Goal: Task Accomplishment & Management: Use online tool/utility

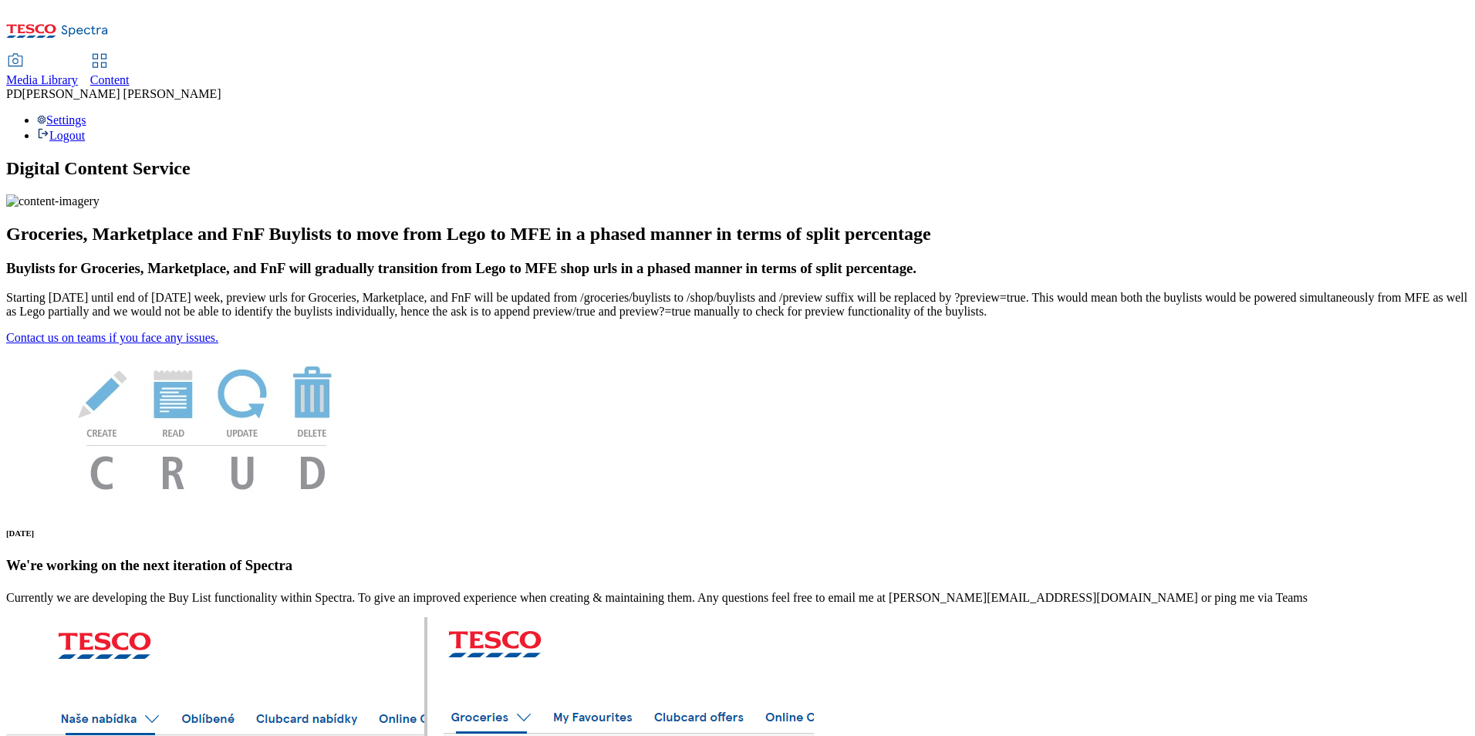
click at [489, 55] on div "Media Library Content PD [PERSON_NAME] Settings Logout" at bounding box center [737, 99] width 1463 height 88
click at [109, 22] on icon at bounding box center [57, 35] width 103 height 32
click at [528, 55] on div "Media Library Content PD [PERSON_NAME] Settings Logout" at bounding box center [737, 99] width 1463 height 88
click at [109, 52] on icon at bounding box center [99, 61] width 19 height 19
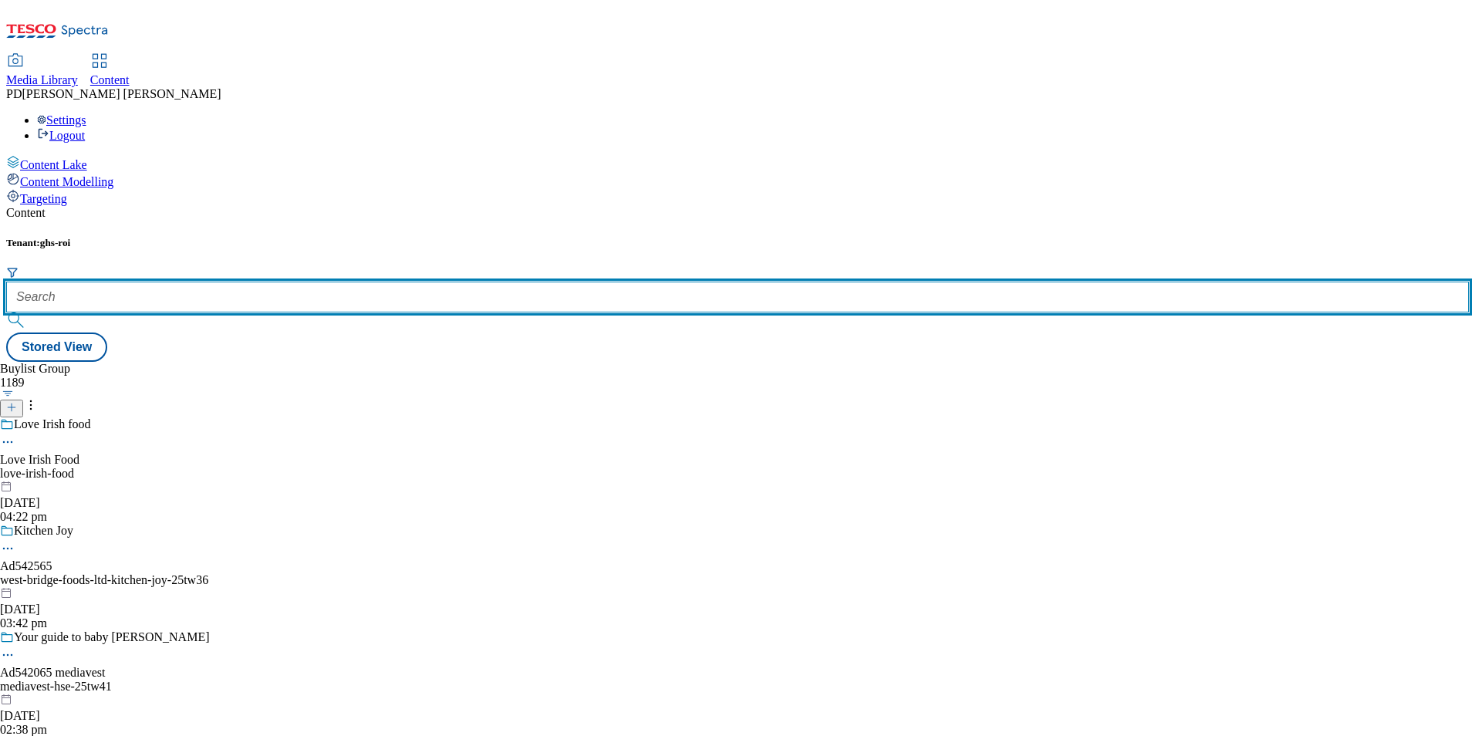
click at [379, 282] on input "text" at bounding box center [737, 297] width 1463 height 31
click at [370, 282] on input "text" at bounding box center [737, 297] width 1463 height 31
paste input "542510"
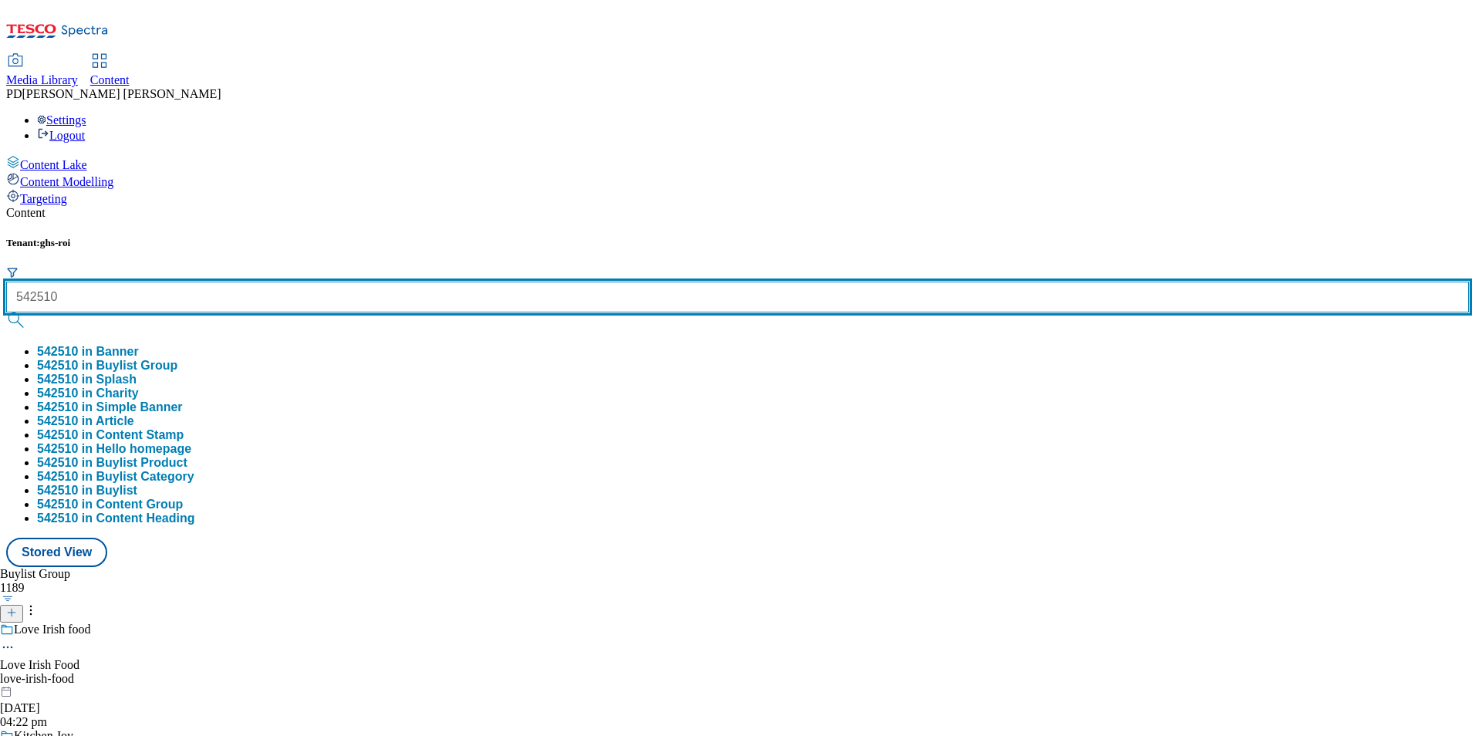
type input "542510"
click at [6, 312] on button "submit" at bounding box center [17, 319] width 22 height 15
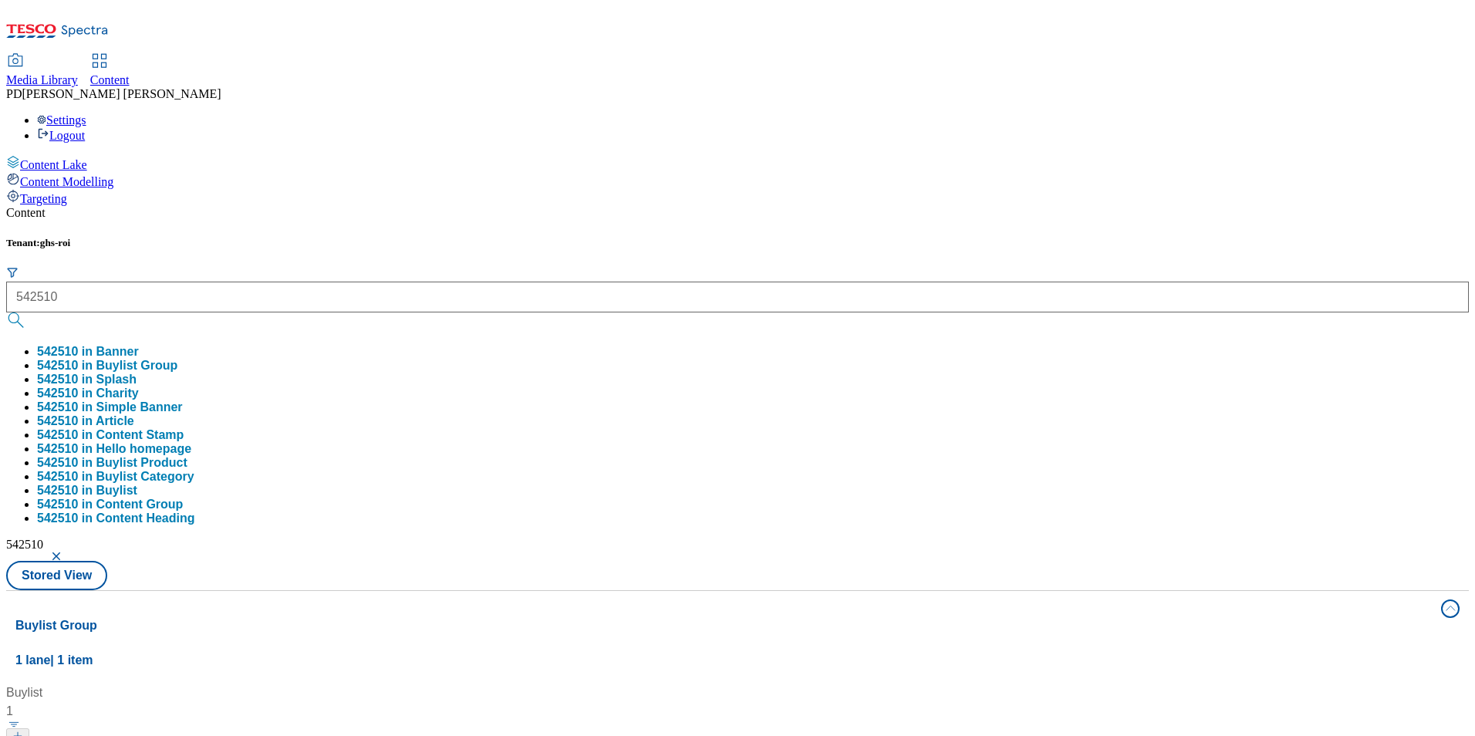
click at [648, 684] on div "Buylist 1 After just 2 washes Ad542510 / kenvue-ogx-shampoo-25tw33 / kenvue 8 O…" at bounding box center [737, 684] width 1444 height 0
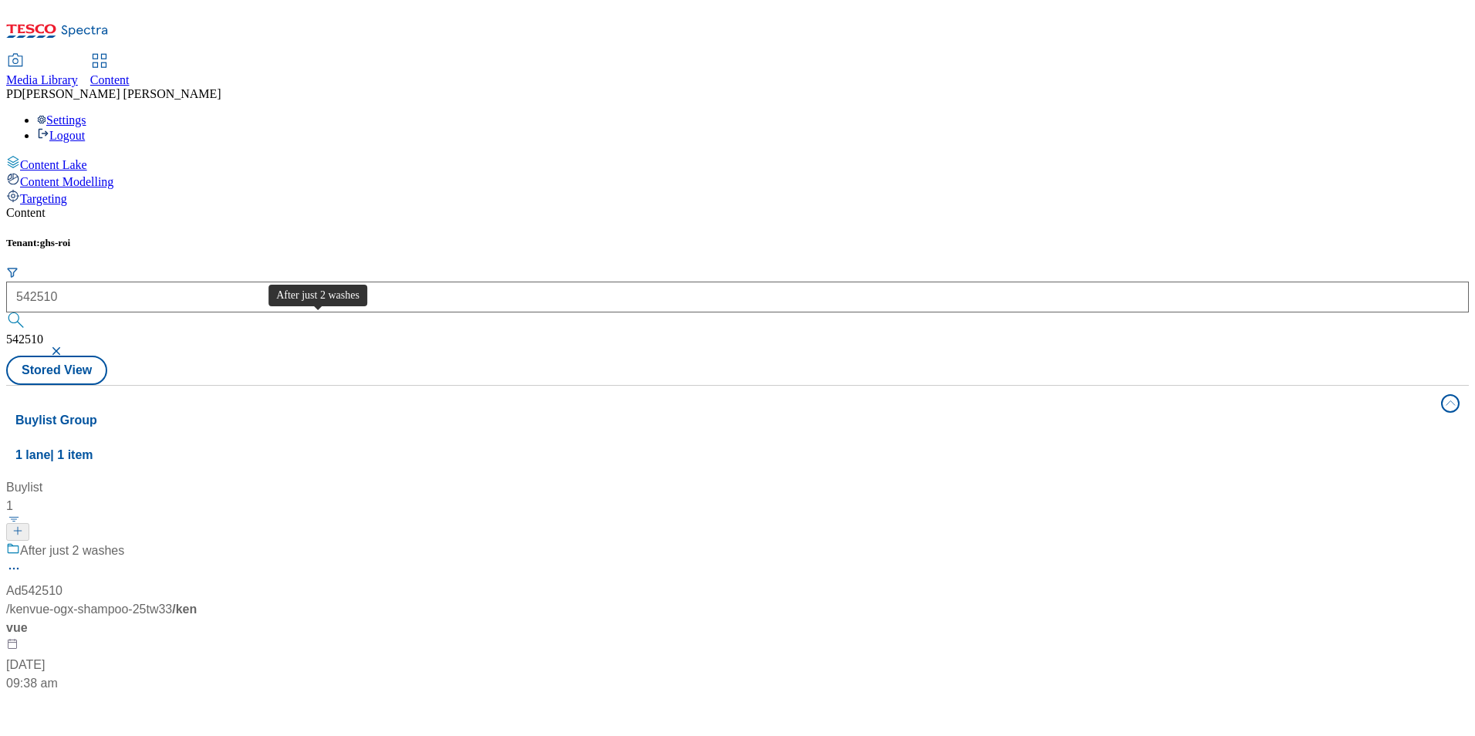
click at [124, 542] on div "After just 2 washes" at bounding box center [72, 551] width 104 height 19
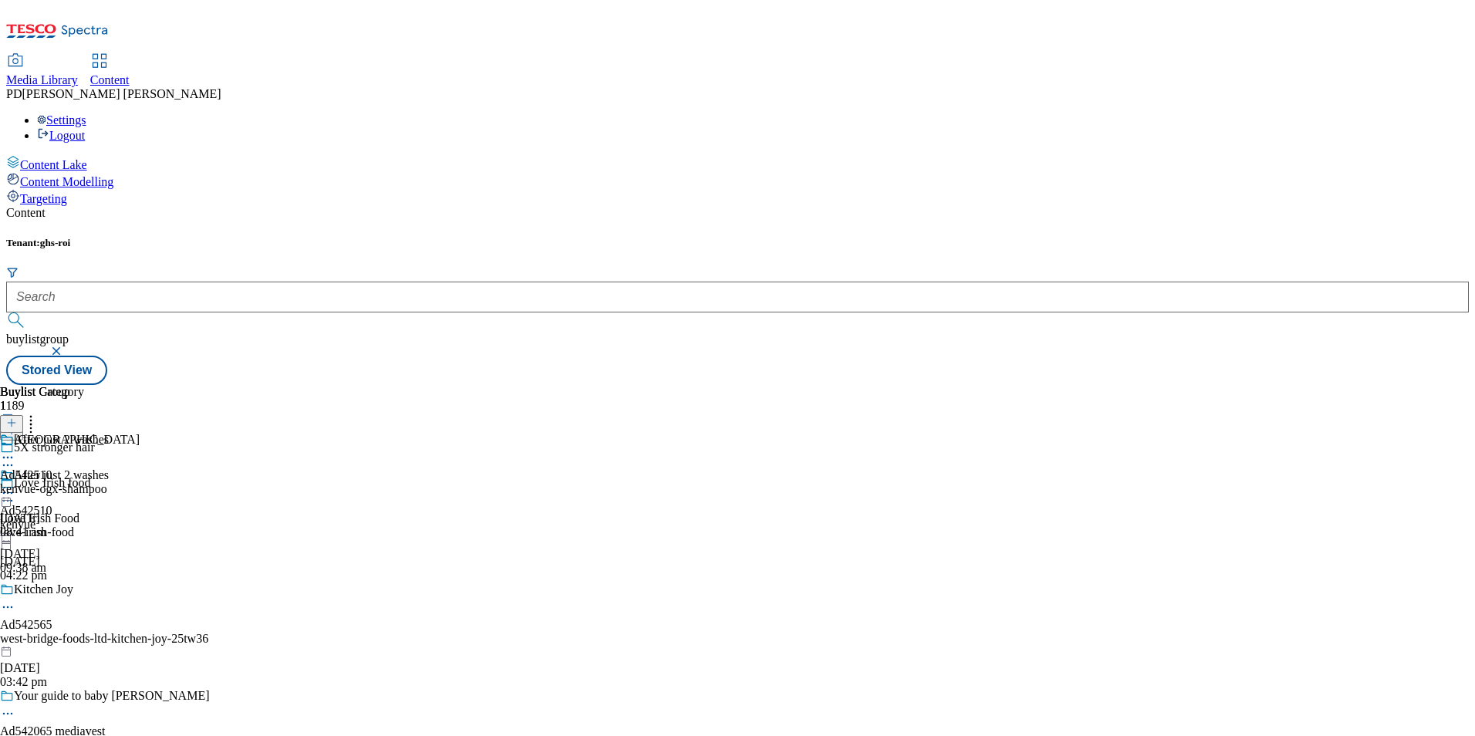
click at [15, 485] on icon at bounding box center [7, 492] width 15 height 15
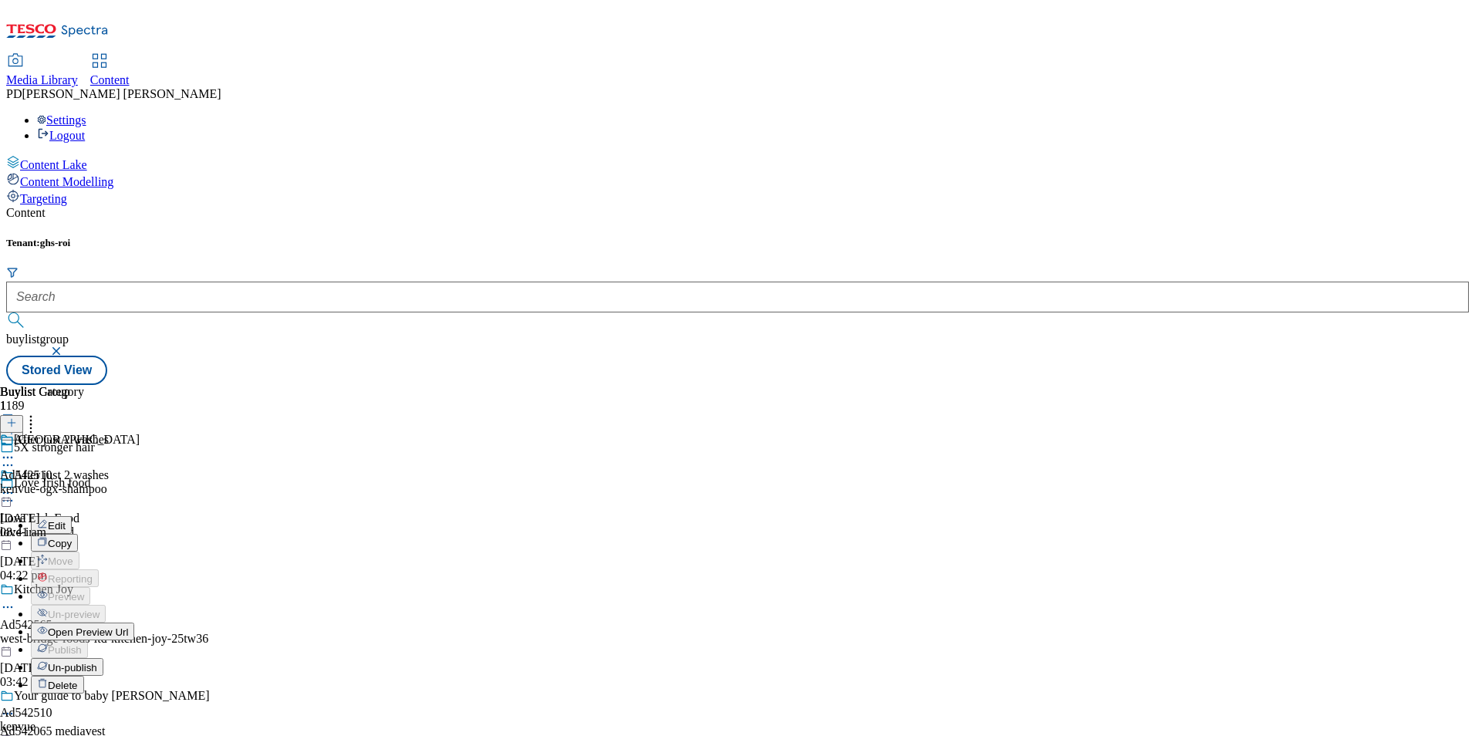
click at [15, 485] on icon at bounding box center [7, 492] width 15 height 15
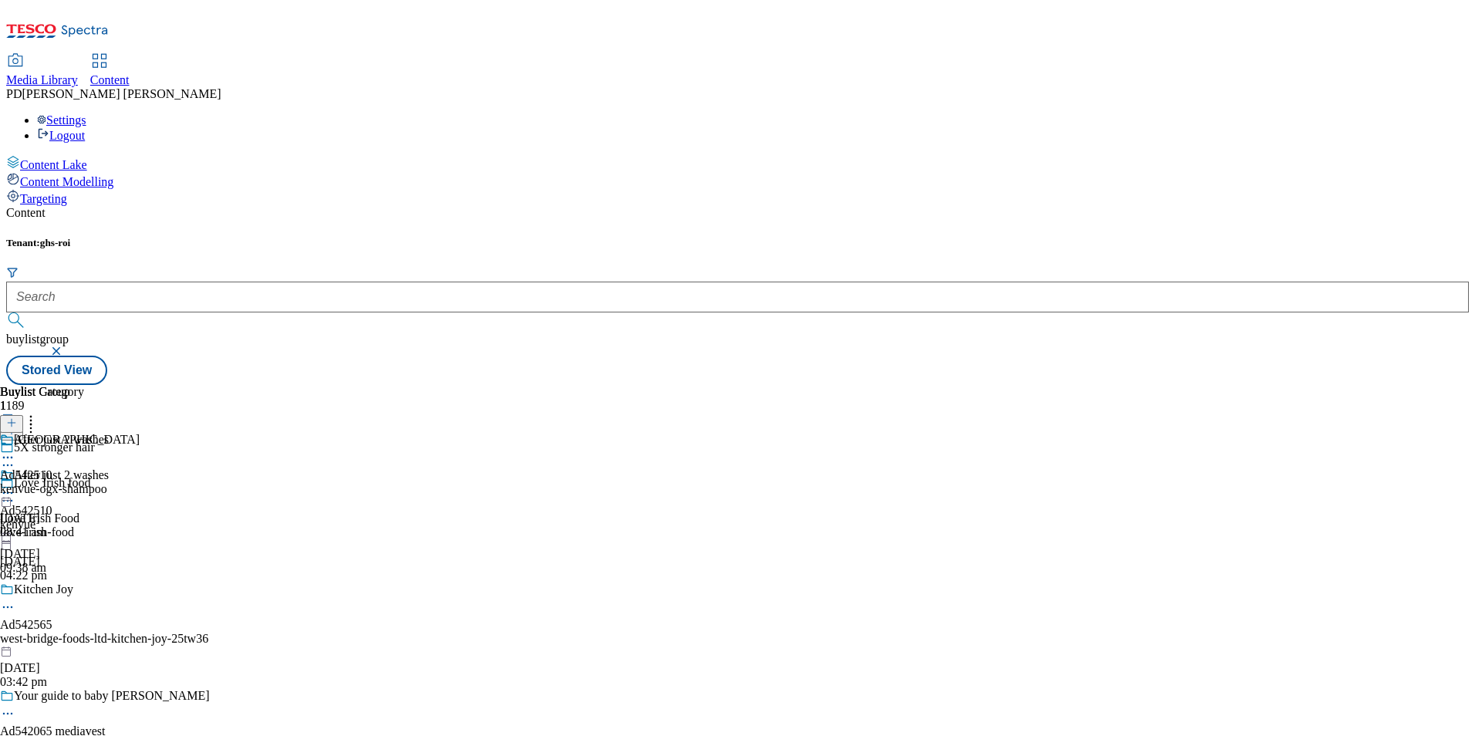
click at [39, 413] on icon at bounding box center [30, 420] width 15 height 15
click at [15, 485] on icon at bounding box center [7, 492] width 15 height 15
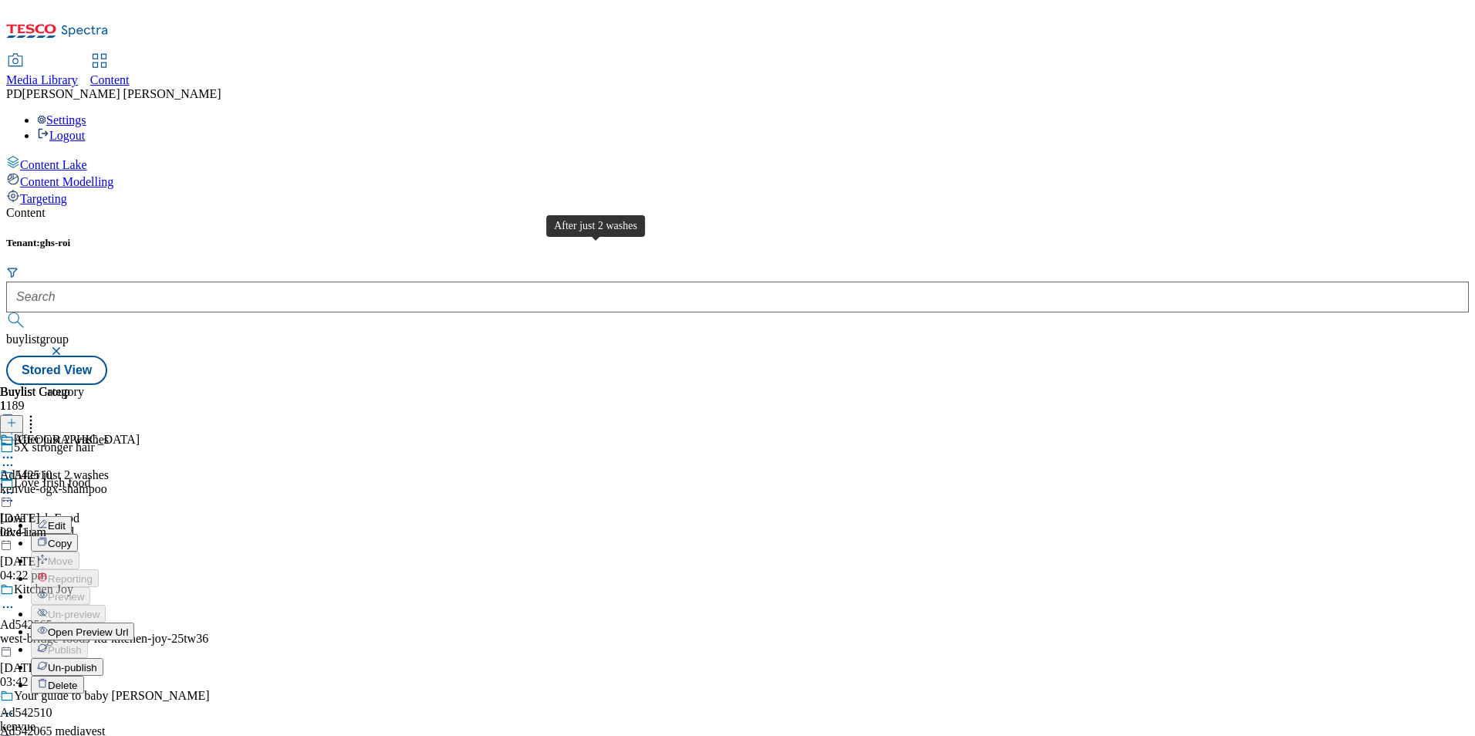
click at [109, 468] on div "After just 2 washes" at bounding box center [61, 475] width 95 height 14
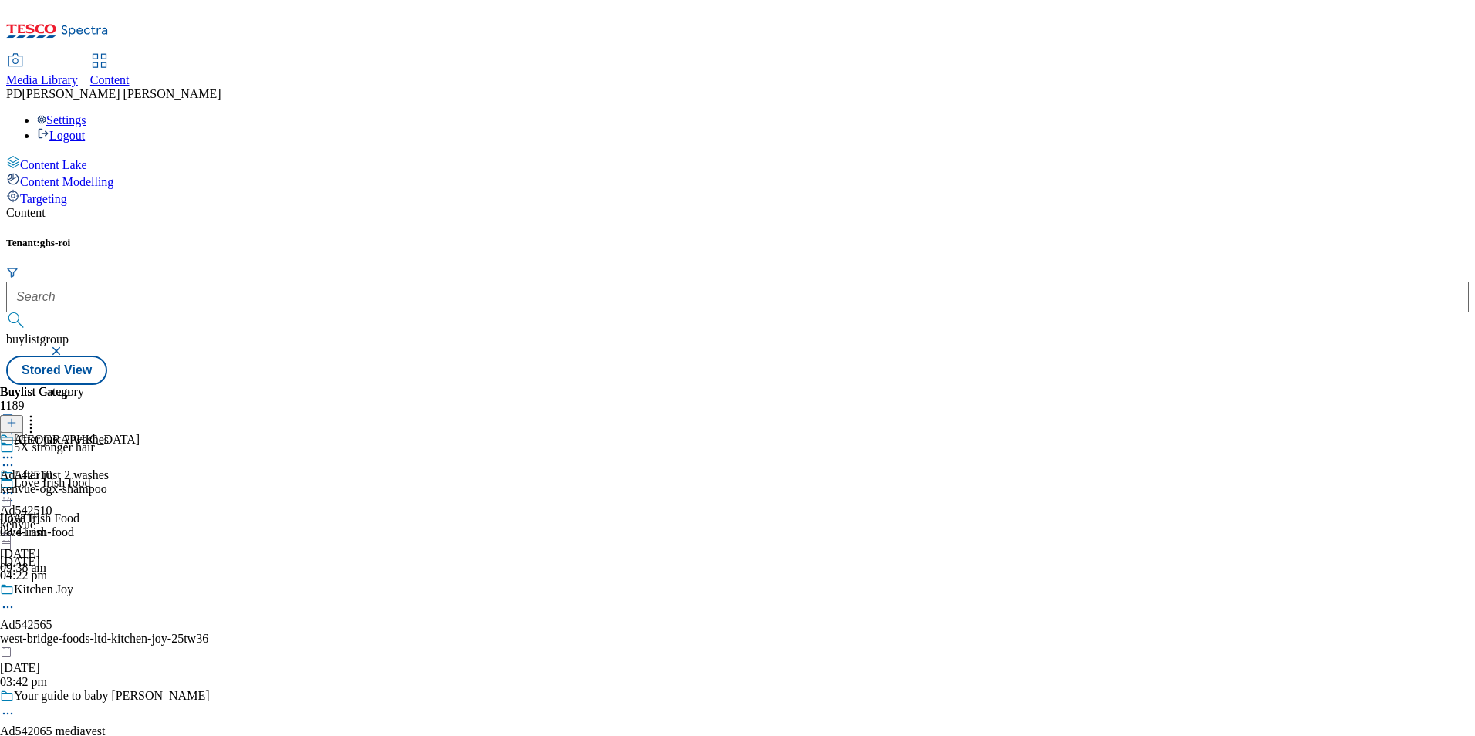
click at [12, 473] on icon at bounding box center [7, 476] width 11 height 7
click at [15, 485] on icon at bounding box center [7, 492] width 15 height 15
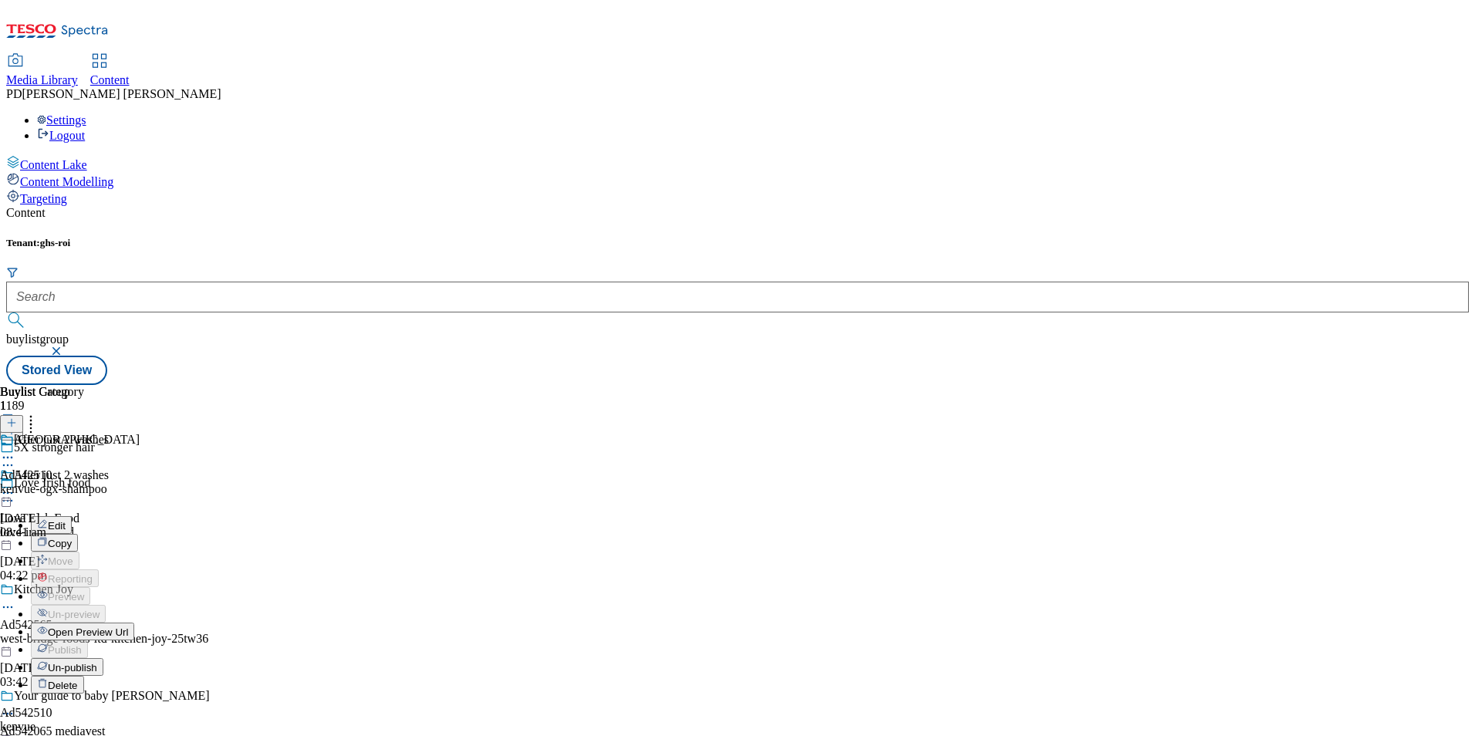
click at [66, 520] on span "Edit" at bounding box center [57, 526] width 18 height 12
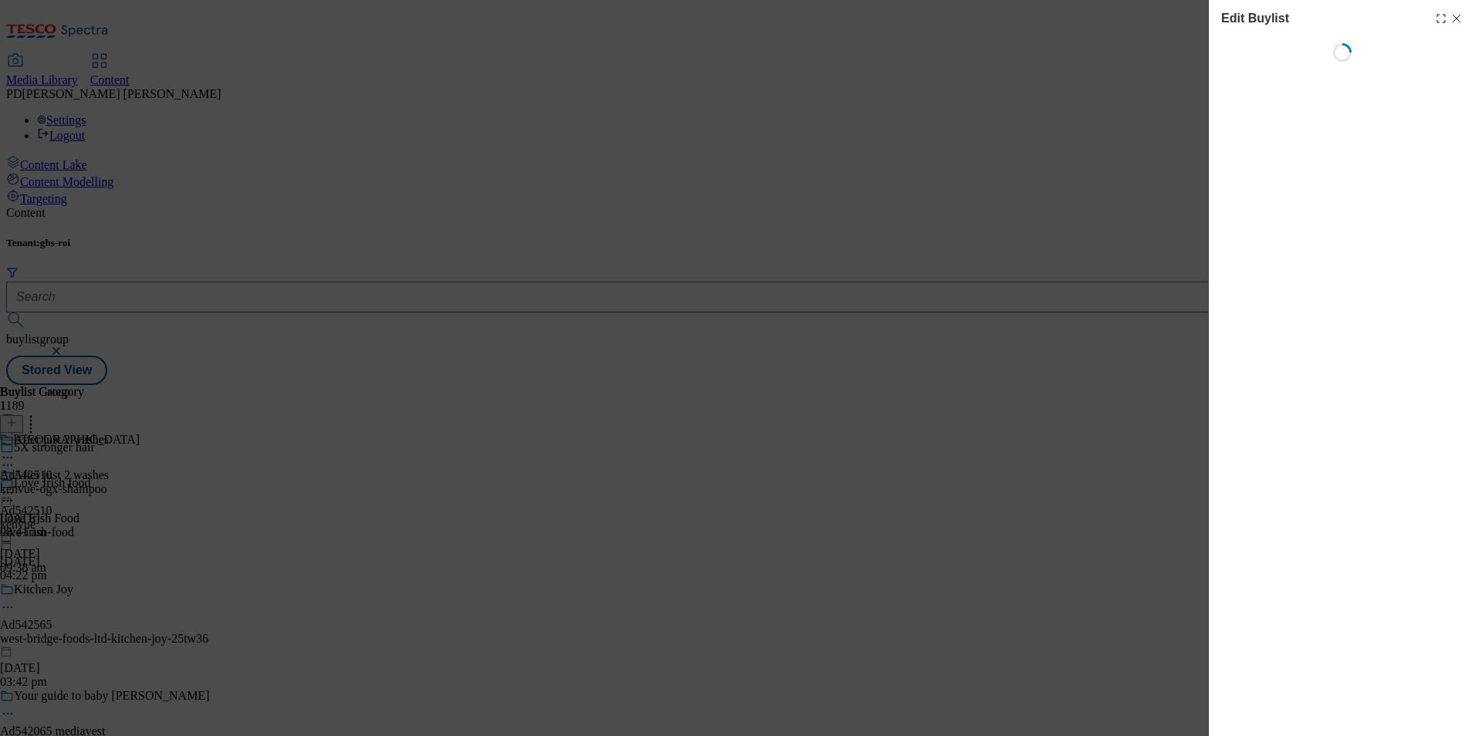
select select "tactical"
select select "supplier funded short term 1-3 weeks"
select select "dunnhumby"
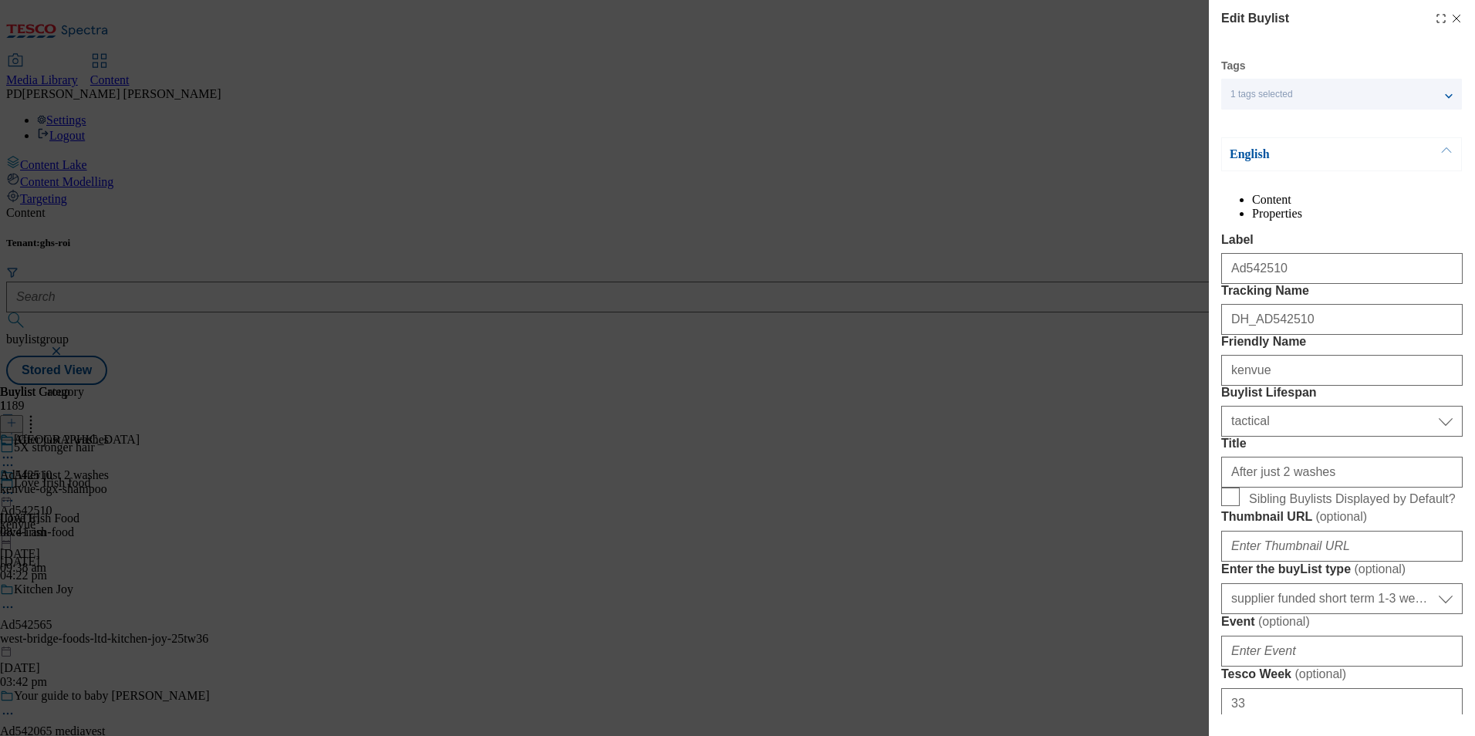
select select "Banner"
click at [1079, 295] on div "Edit Buylist Tags 1 tags selected buylist English Content Properties Label Ad54…" at bounding box center [737, 368] width 1475 height 736
click at [1450, 19] on icon "Modal" at bounding box center [1456, 18] width 12 height 12
select select "tactical"
select select "supplier funded short term 1-3 weeks"
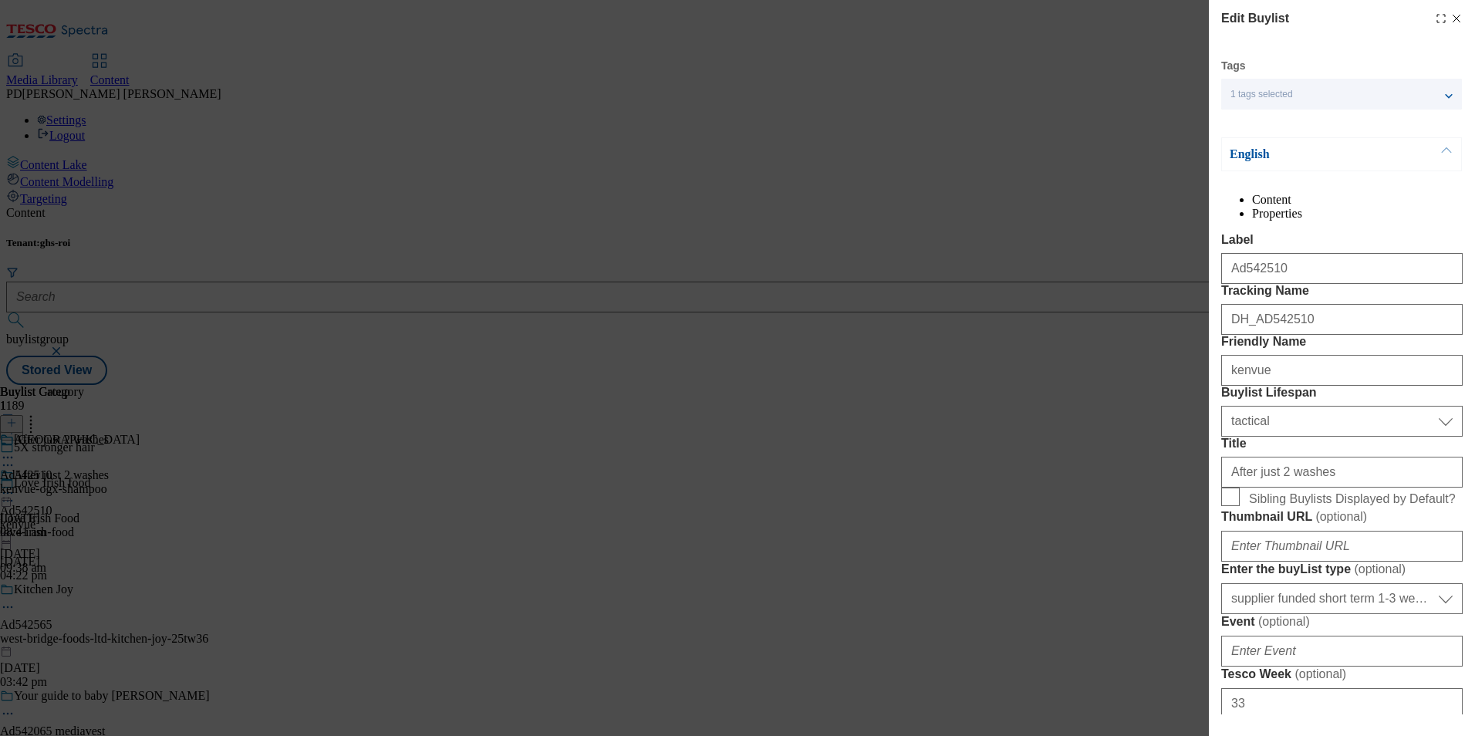
select select "dunnhumby"
select select "Banner"
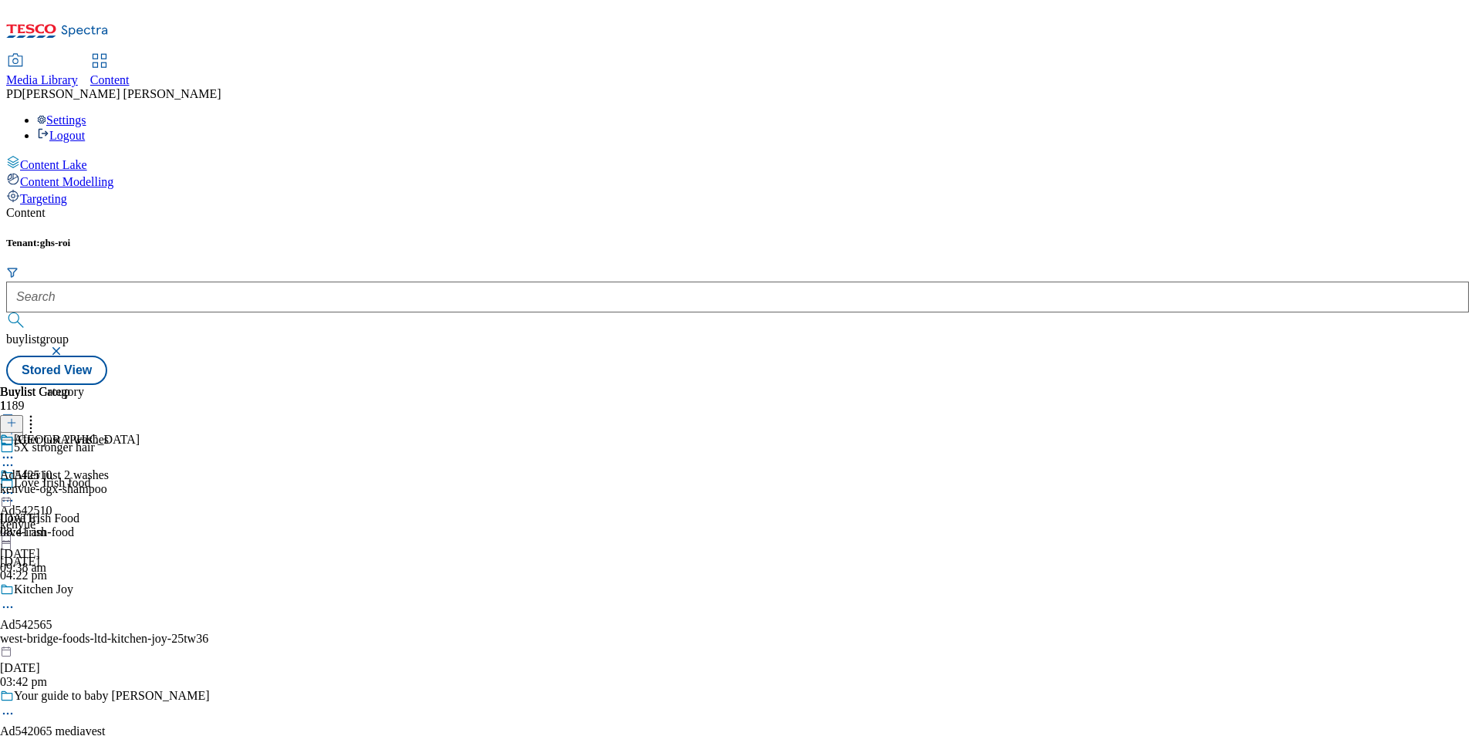
click at [15, 450] on icon at bounding box center [7, 457] width 15 height 15
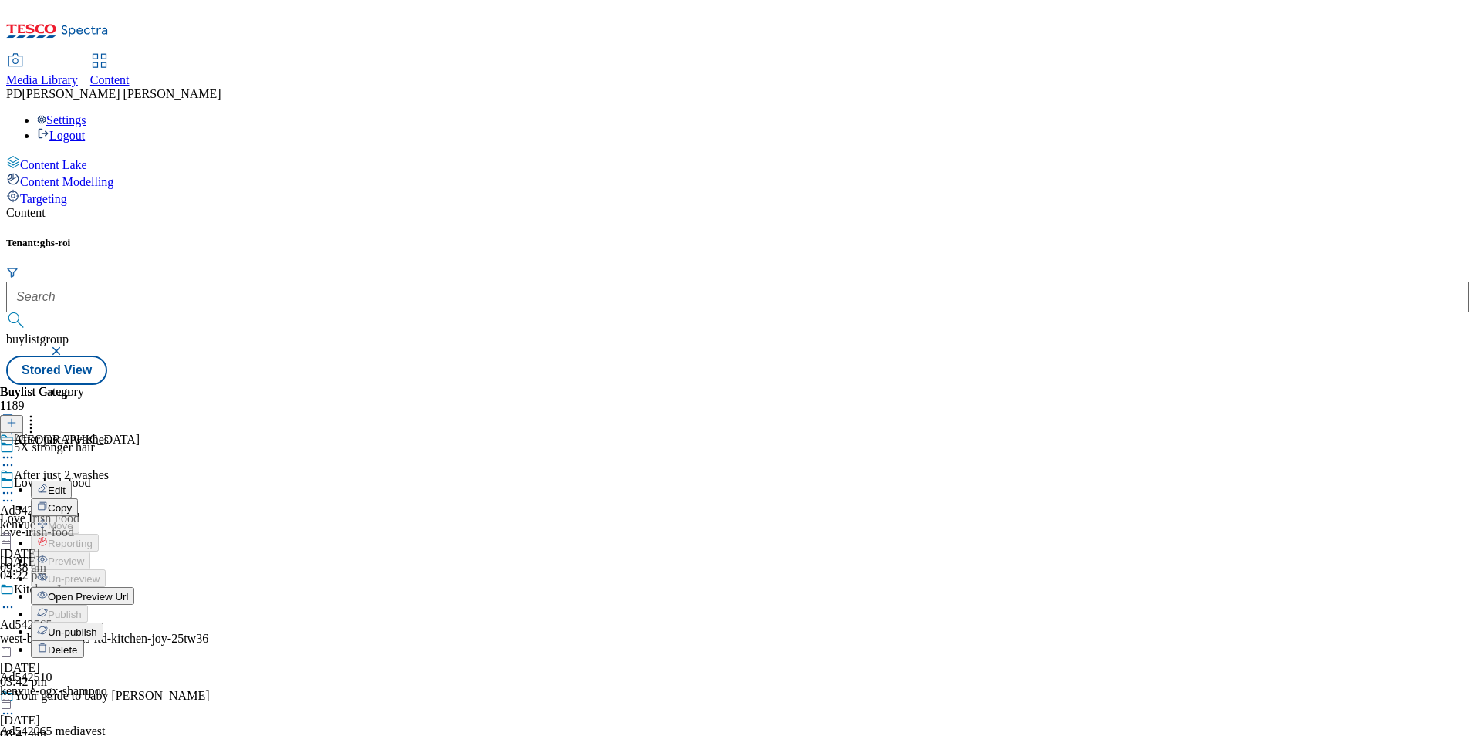
click at [72, 481] on button "Edit" at bounding box center [51, 490] width 41 height 18
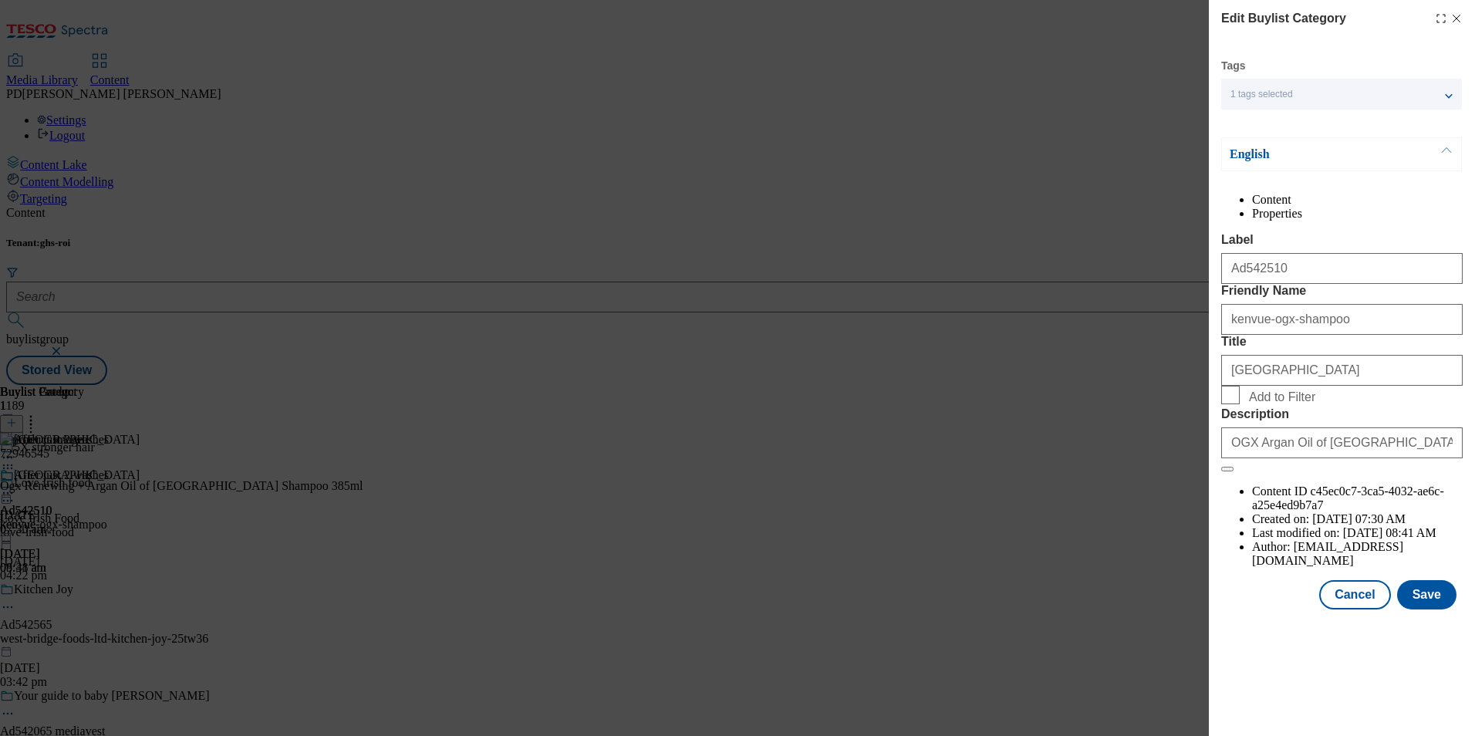
click at [1458, 15] on icon "Modal" at bounding box center [1456, 18] width 12 height 12
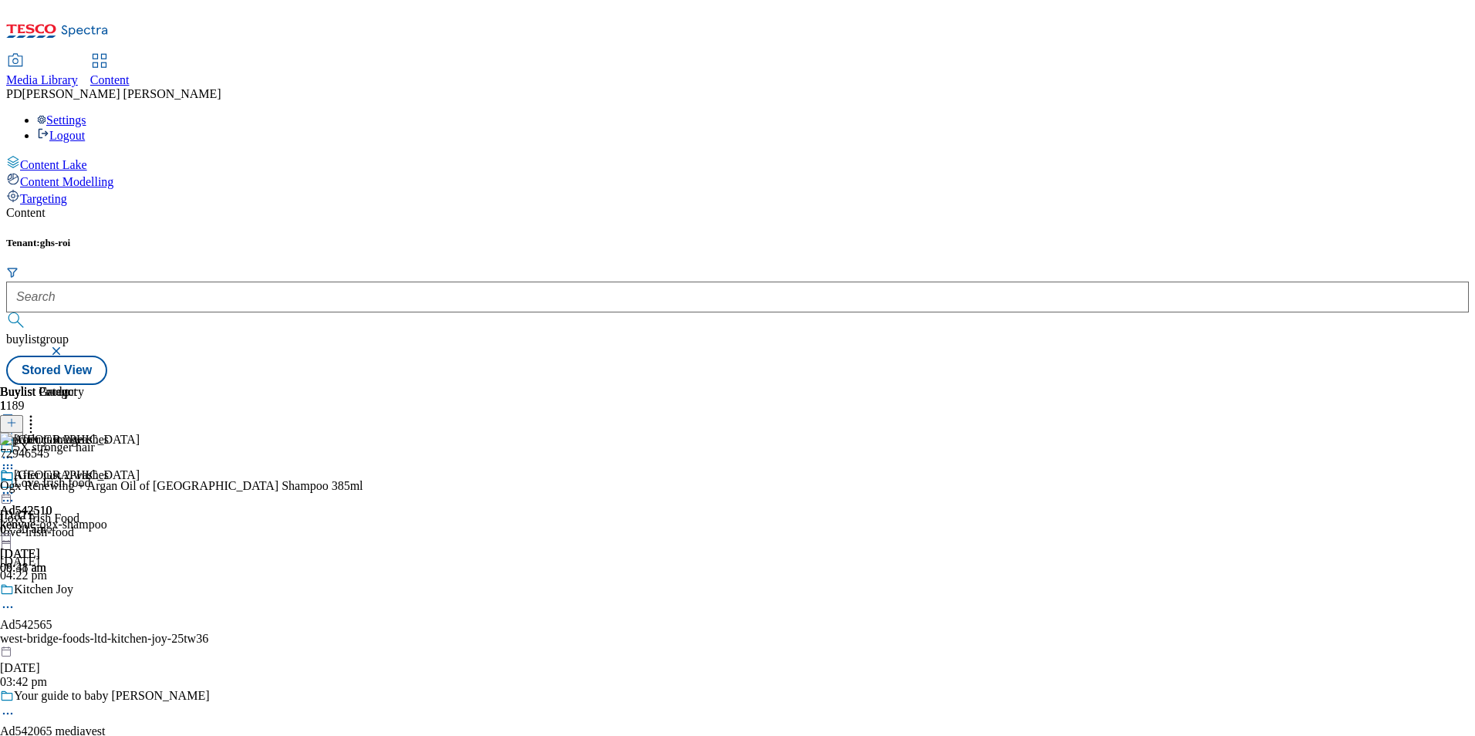
click at [17, 417] on icon at bounding box center [11, 422] width 11 height 11
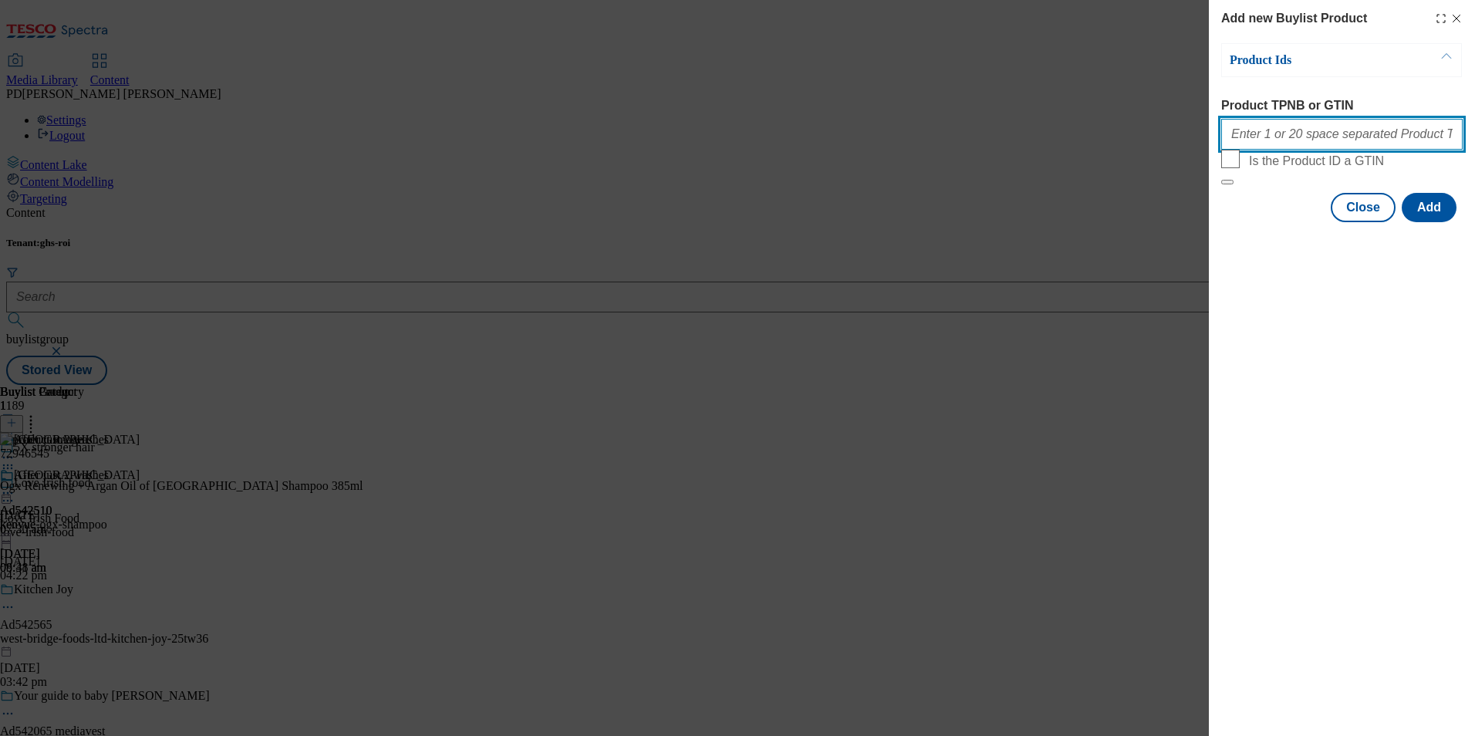
click at [1298, 137] on input "Product TPNB or GTIN" at bounding box center [1341, 134] width 241 height 31
paste input "87449212 91646975 90720975 90722155 82366542 72946545 89598901 78525994 7852589…"
type input "87449212 91646975 90720975 90722155 82366542 72946545 89598901 78525994 7852589…"
click at [1427, 222] on button "Add" at bounding box center [1429, 207] width 55 height 29
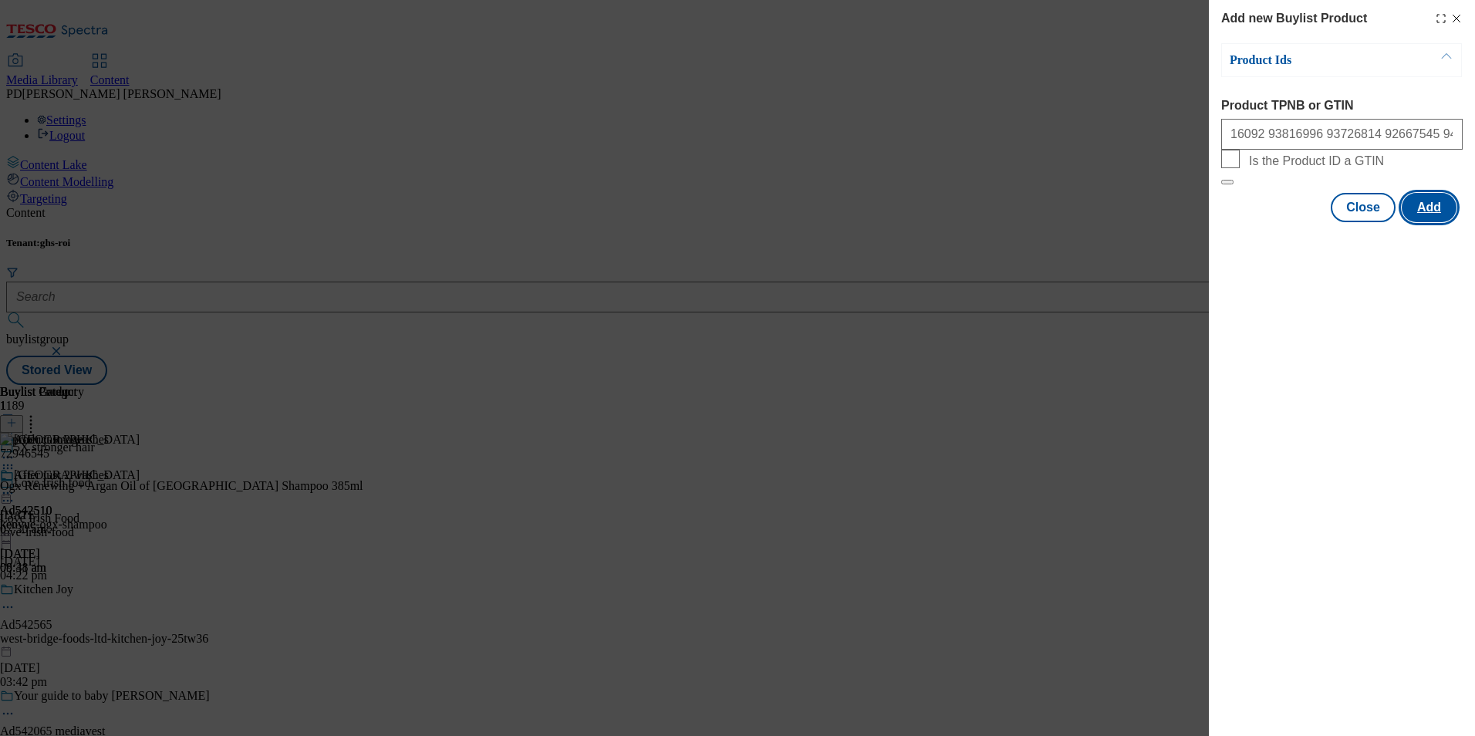
scroll to position [0, 0]
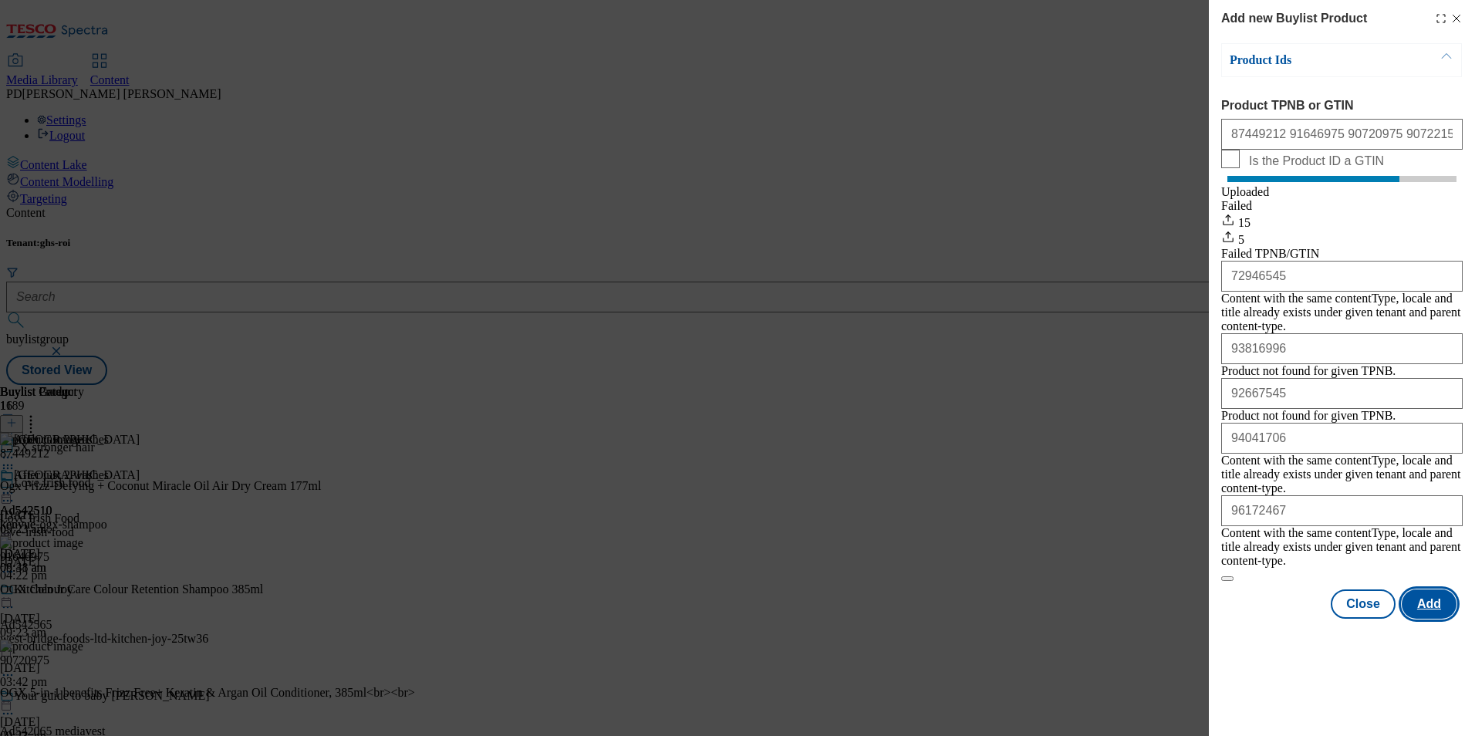
click at [1426, 619] on button "Add" at bounding box center [1429, 603] width 55 height 29
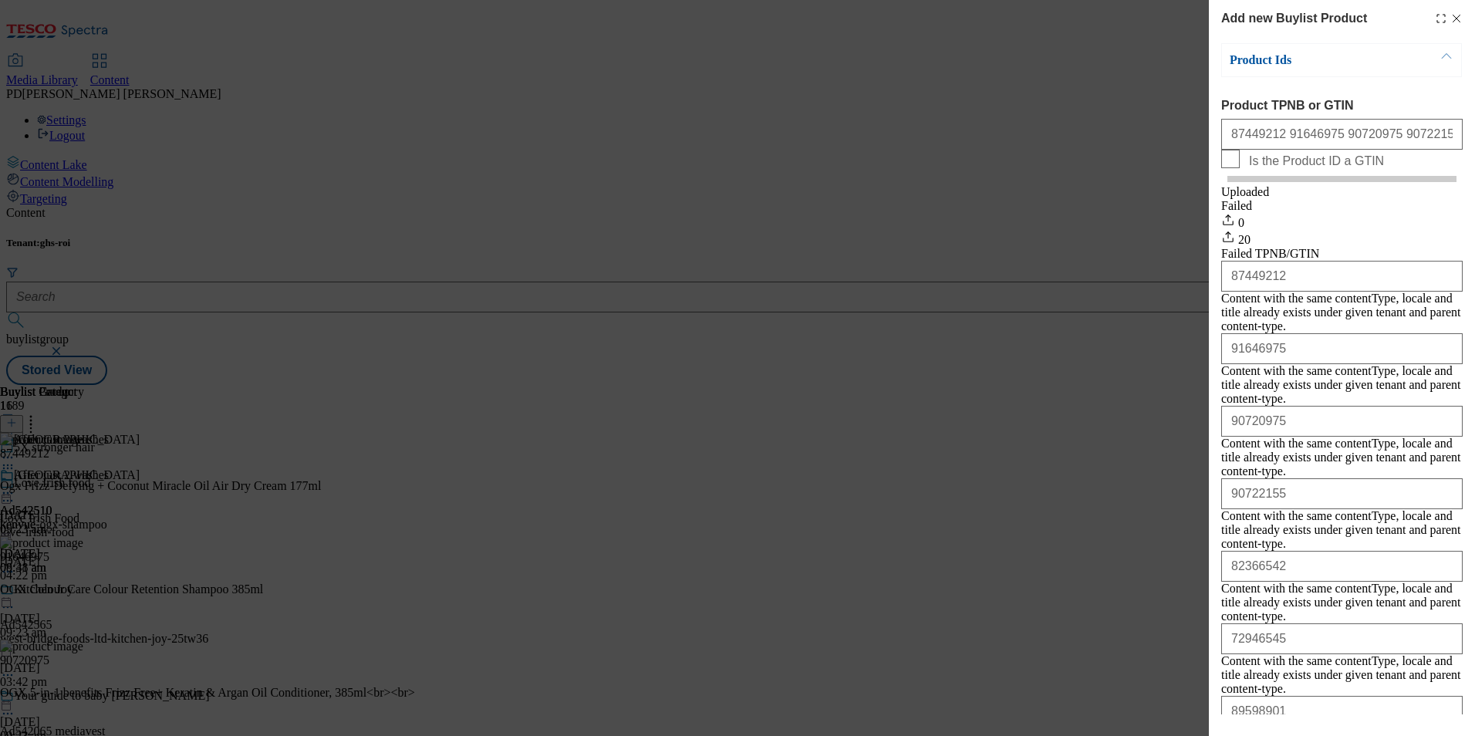
click at [1450, 18] on icon "Modal" at bounding box center [1456, 18] width 12 height 12
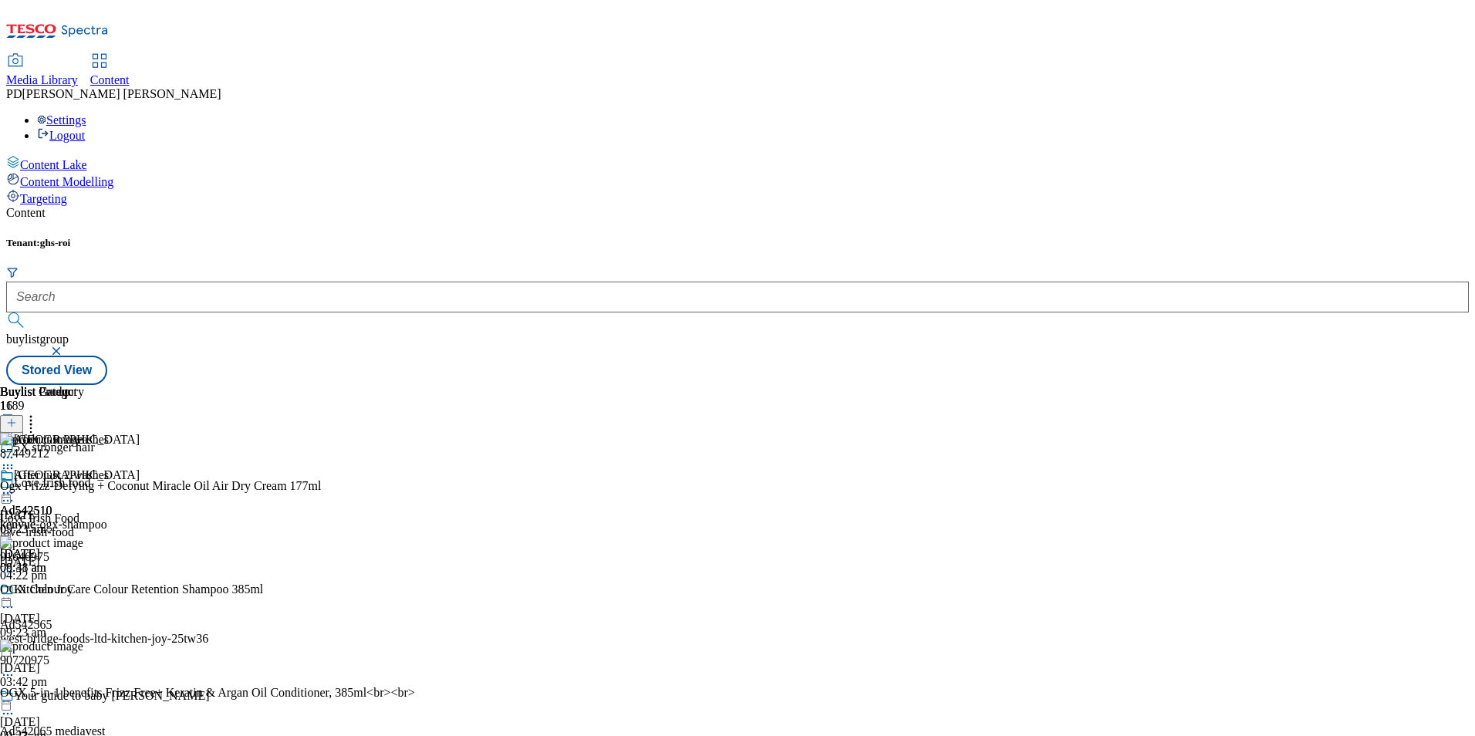
click at [140, 575] on div "Kenvue Ad542510 kenvue-ogx-shampoo 6 Oct 2025 08:41 am" at bounding box center [70, 521] width 140 height 106
click at [17, 417] on icon at bounding box center [11, 422] width 11 height 11
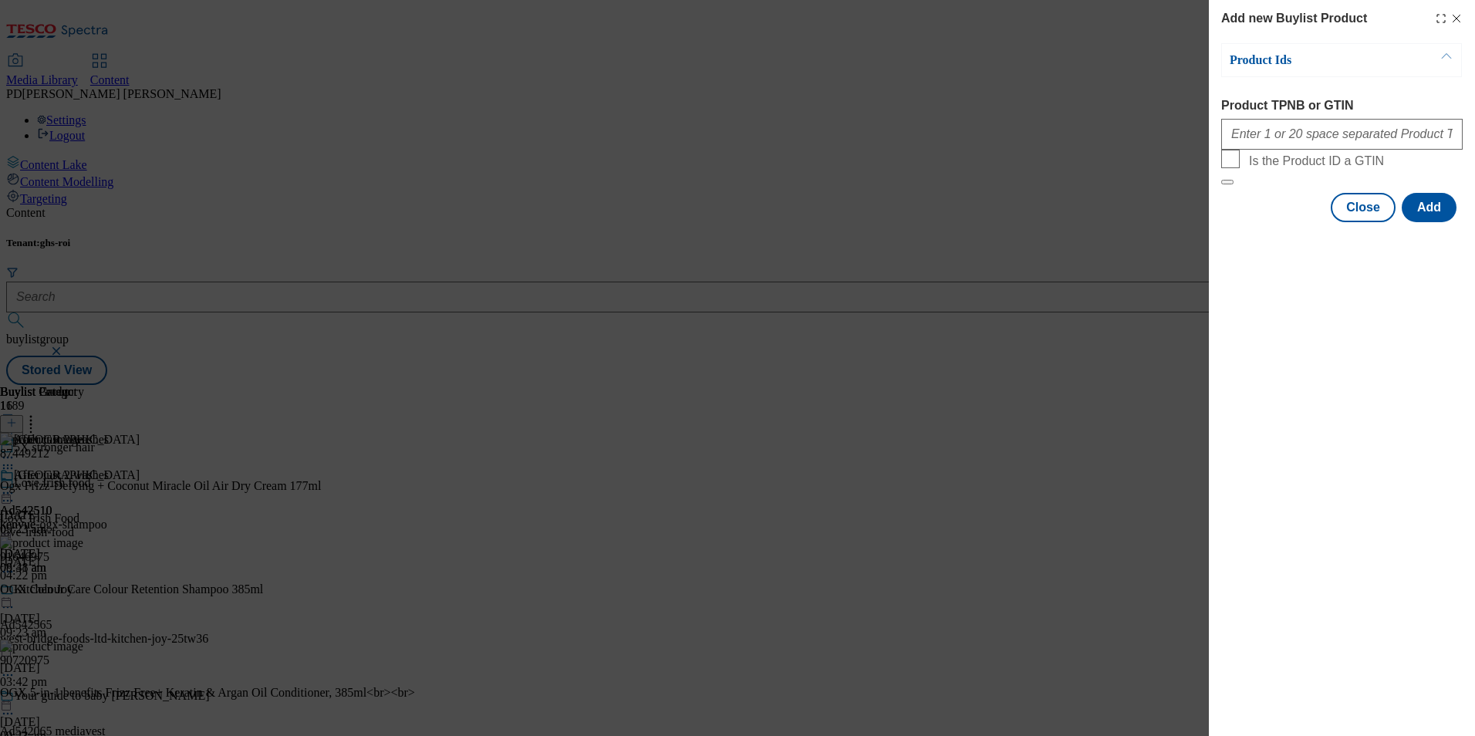
click at [1457, 19] on icon "Modal" at bounding box center [1456, 18] width 12 height 12
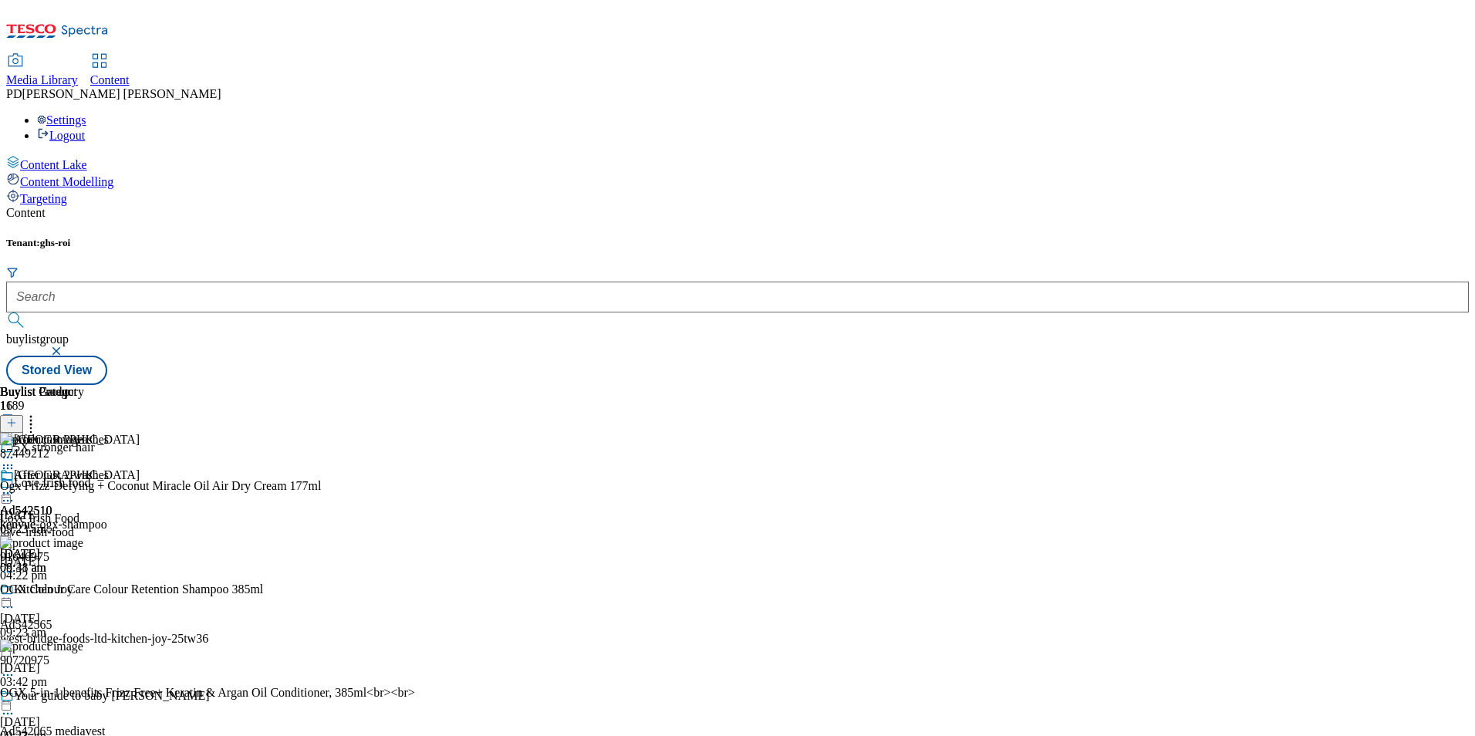
click at [39, 413] on icon at bounding box center [30, 420] width 15 height 15
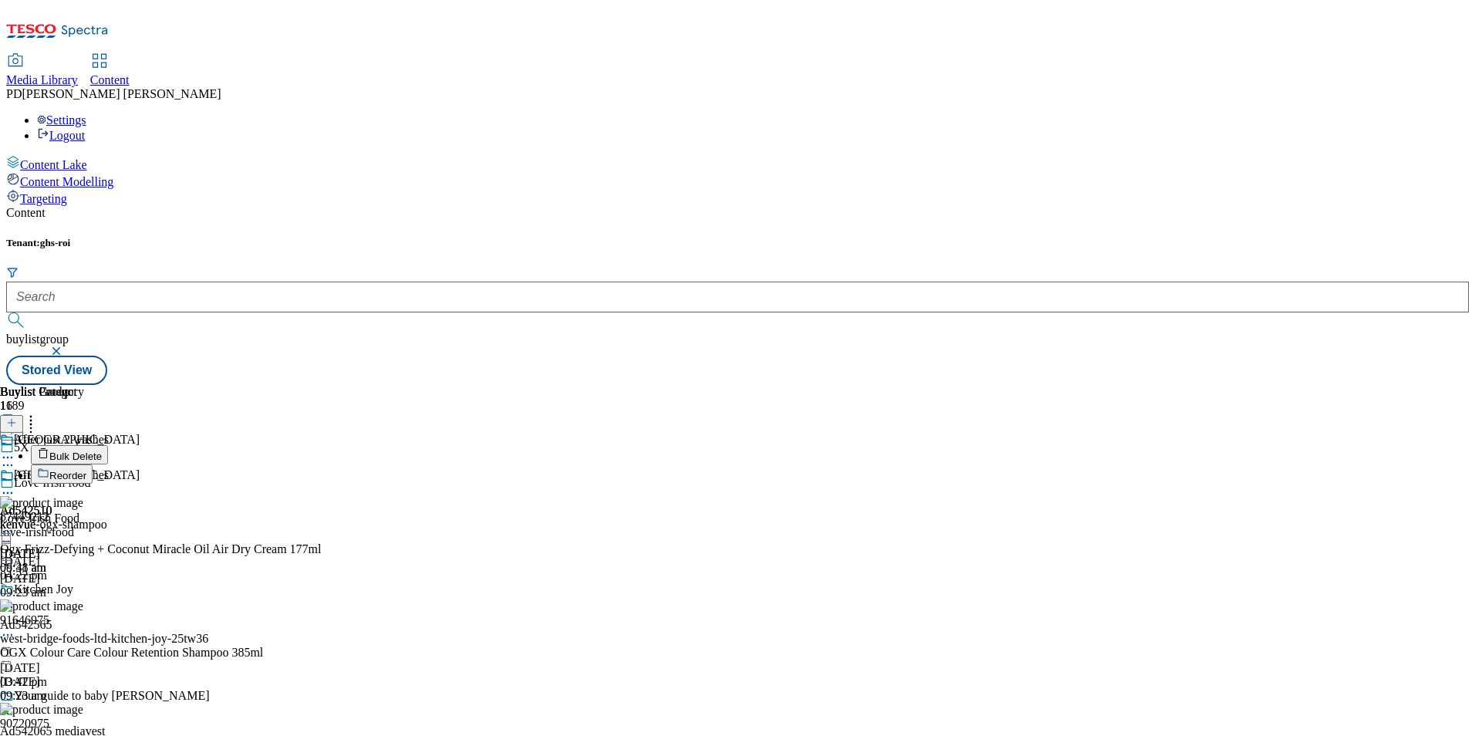
click at [1346, 385] on div "Buylist Group 1189 5X stronger hair Love Irish food Love Irish Food love-irish-…" at bounding box center [737, 385] width 1463 height 0
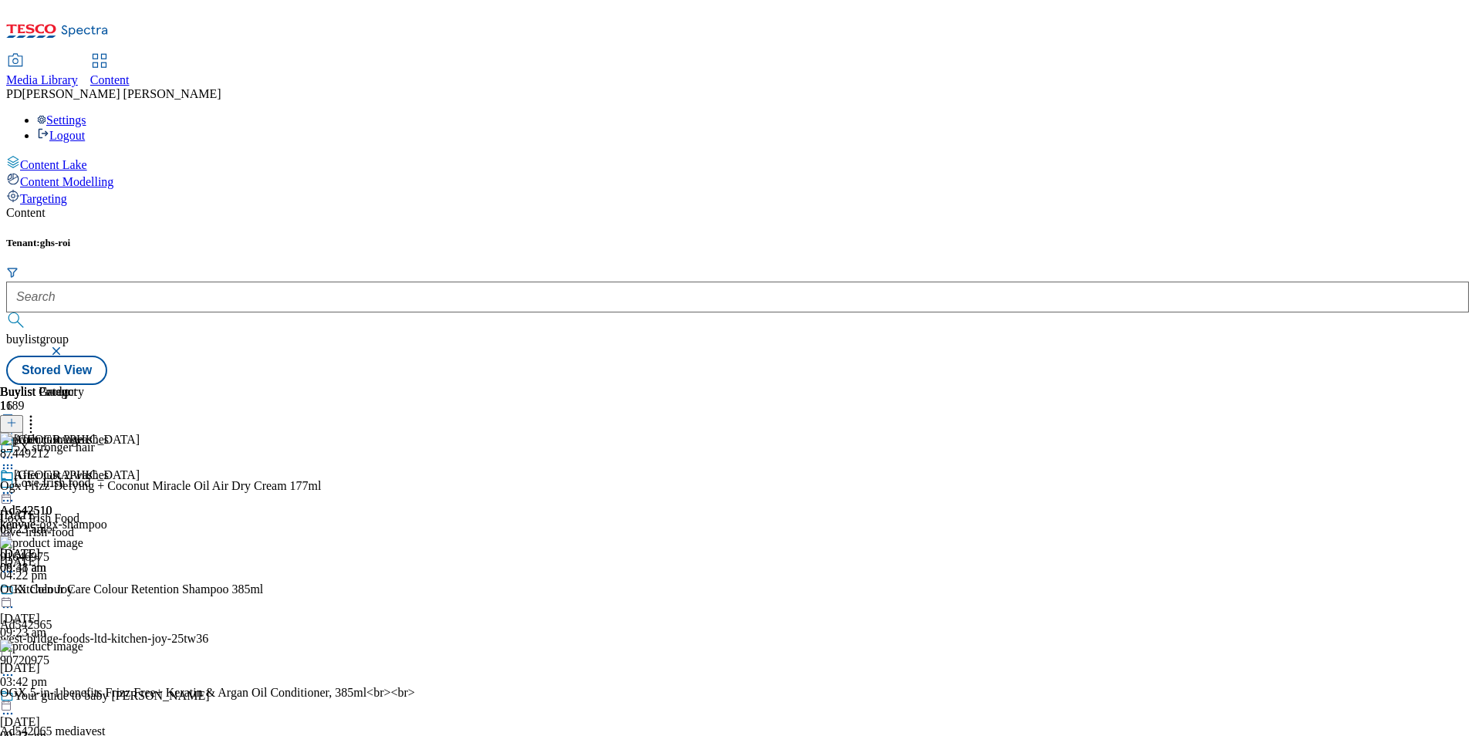
click at [12, 420] on line at bounding box center [12, 424] width 0 height 8
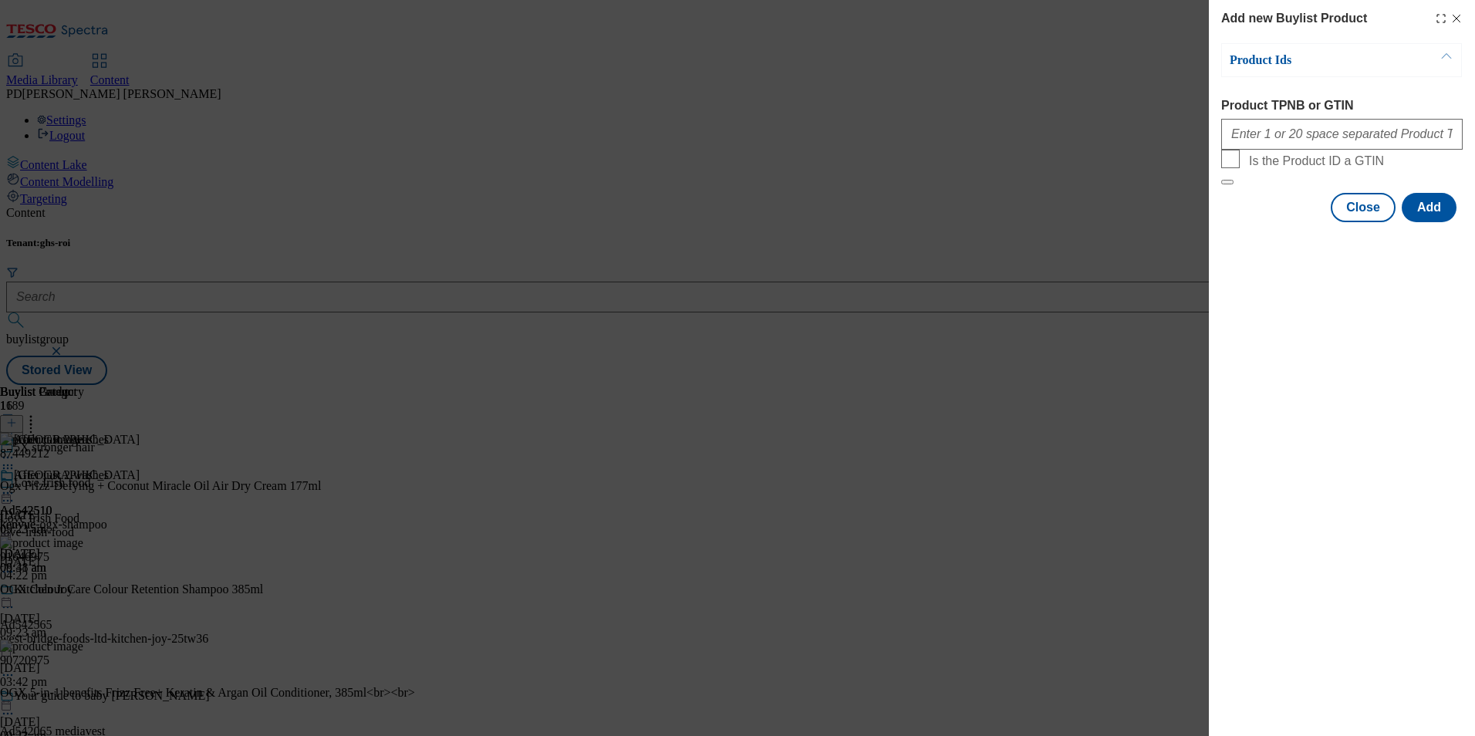
click at [1457, 19] on line "Modal" at bounding box center [1457, 18] width 7 height 7
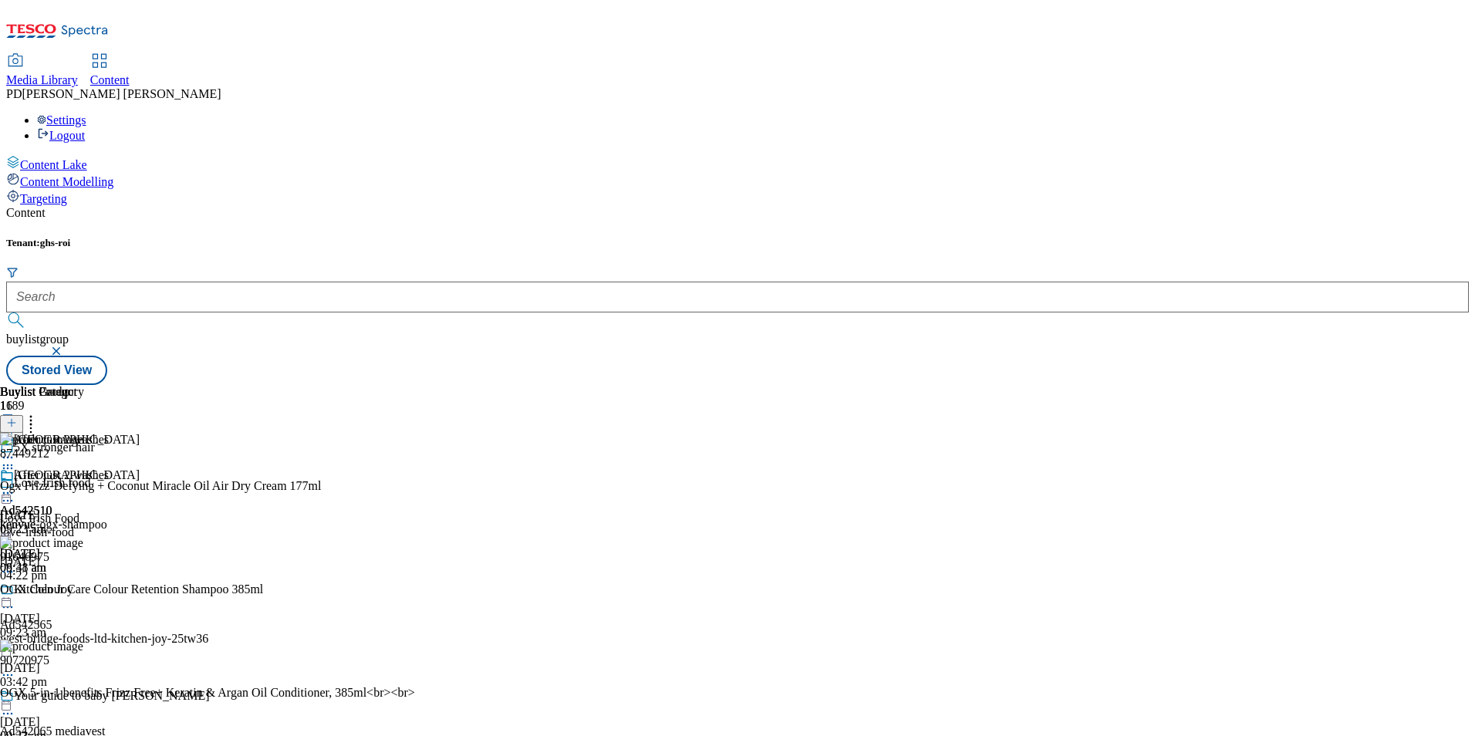
click at [17, 417] on icon at bounding box center [11, 422] width 11 height 11
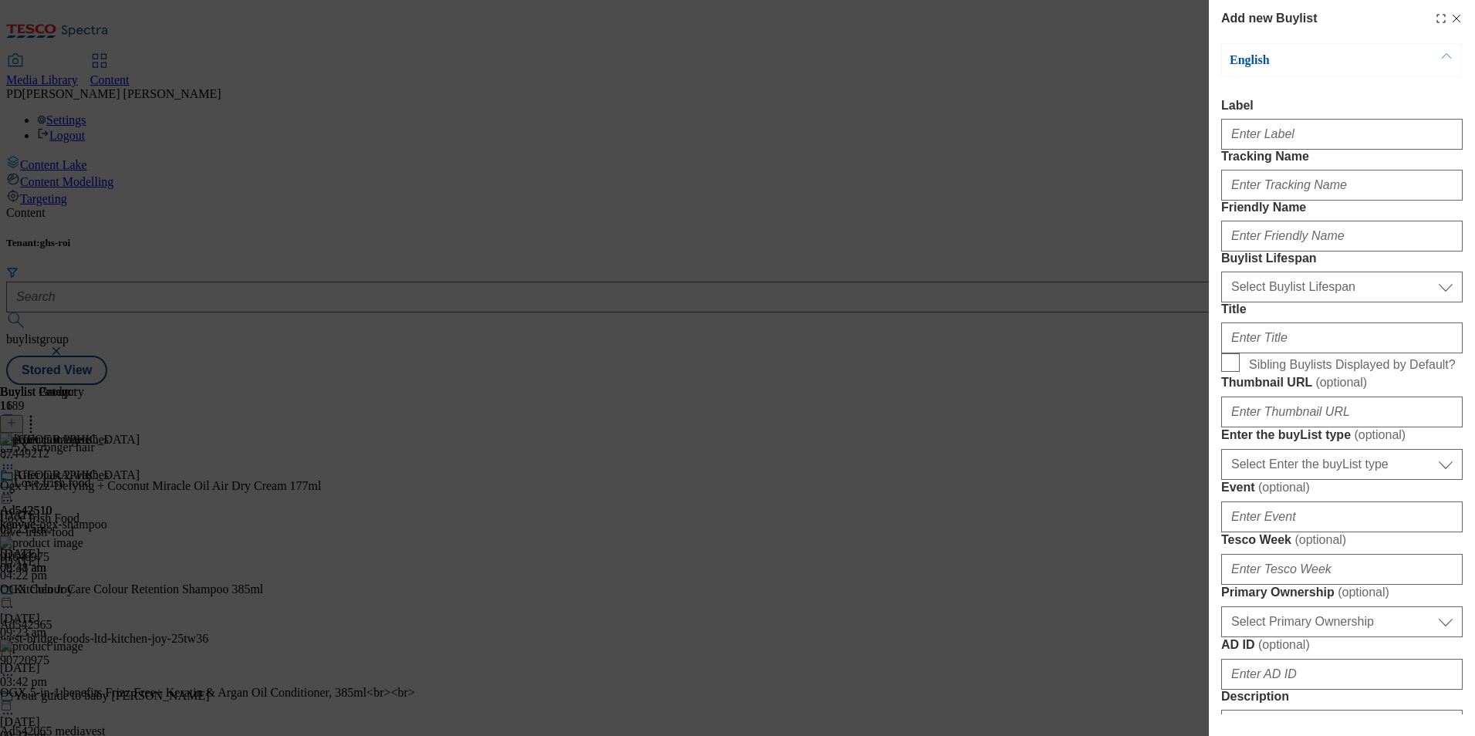
click at [718, 500] on div "Add new Buylist English Label Tracking Name Friendly Name Buylist Lifespan Sele…" at bounding box center [737, 368] width 1475 height 736
click at [1450, 22] on icon "Modal" at bounding box center [1456, 18] width 12 height 12
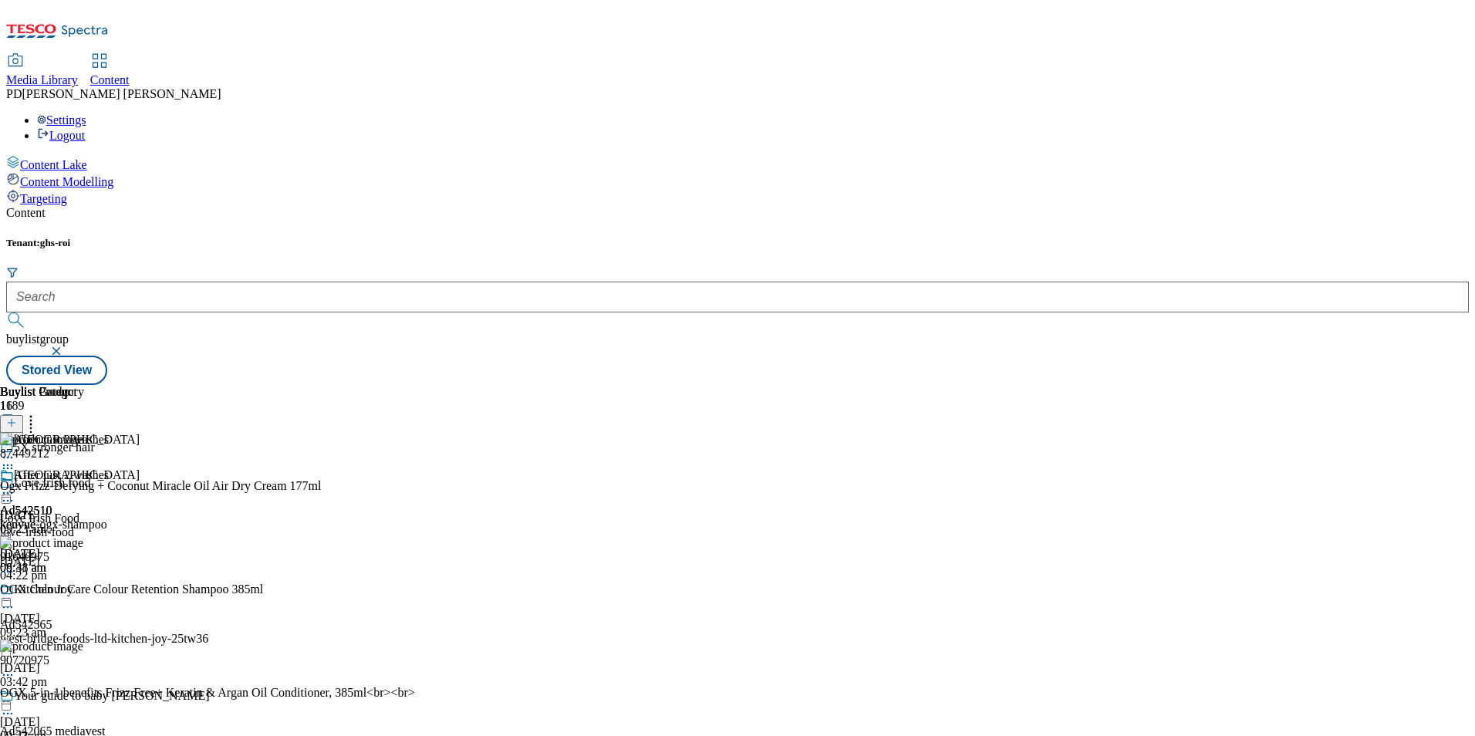
click at [39, 413] on icon at bounding box center [30, 420] width 15 height 15
click at [39, 420] on icon at bounding box center [30, 427] width 15 height 15
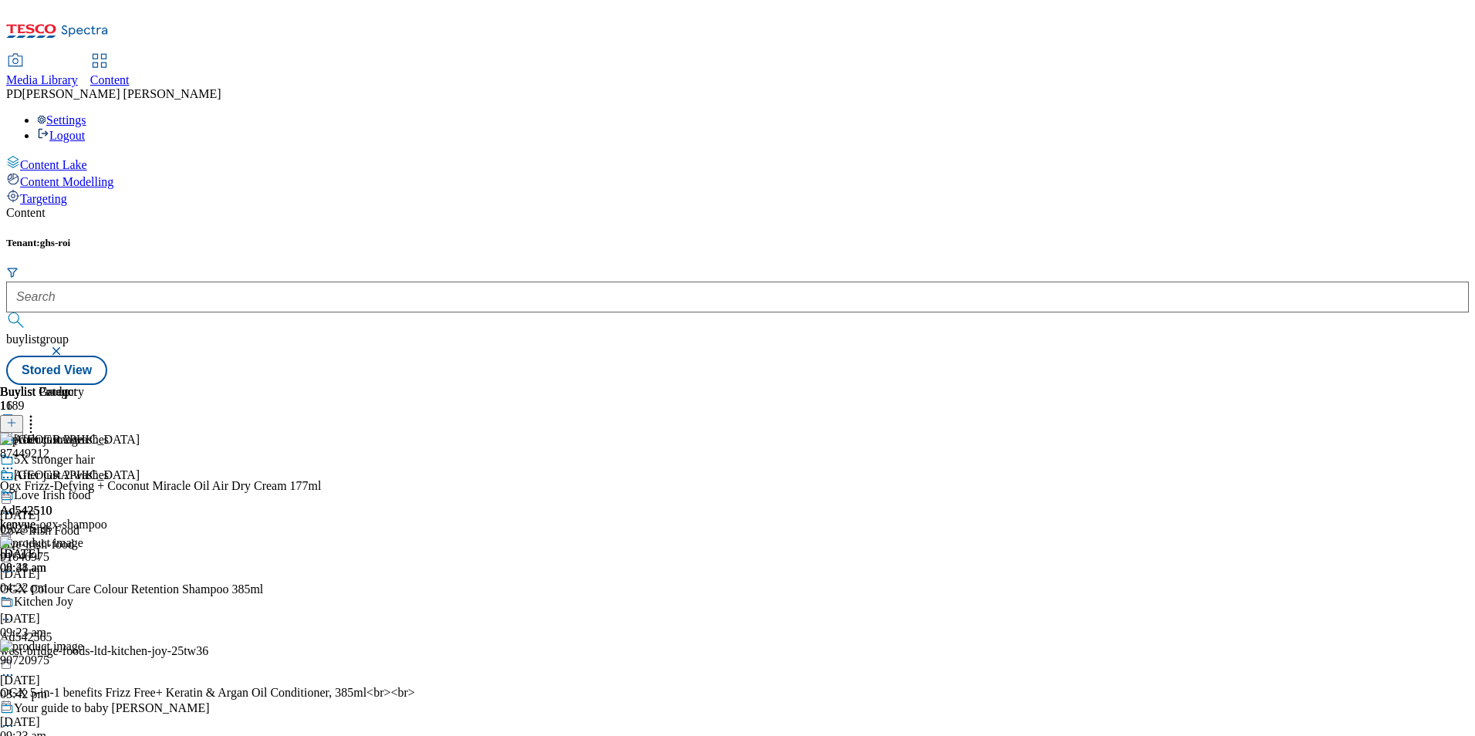
click at [39, 420] on icon at bounding box center [30, 427] width 15 height 15
click at [12, 420] on line at bounding box center [12, 424] width 0 height 8
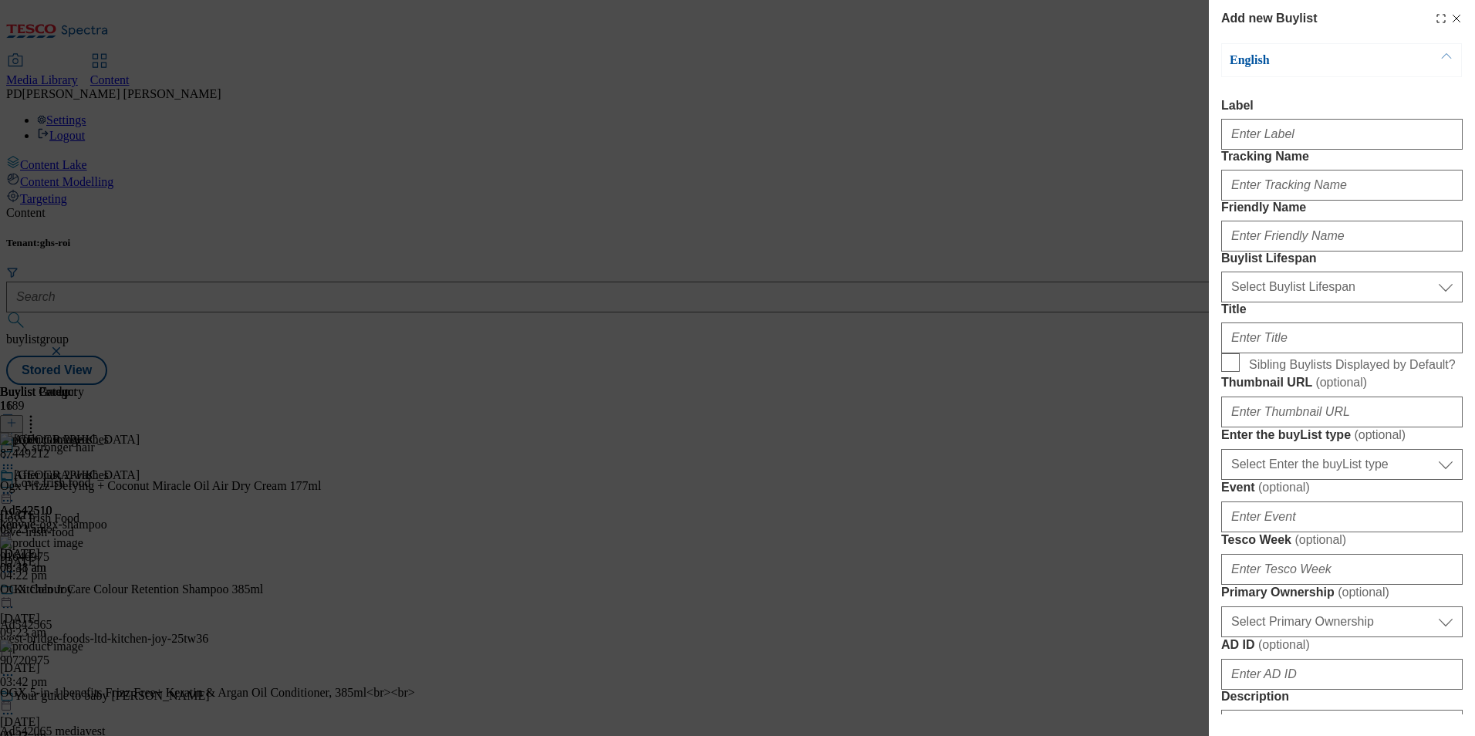
click at [1450, 22] on icon "Modal" at bounding box center [1456, 18] width 12 height 12
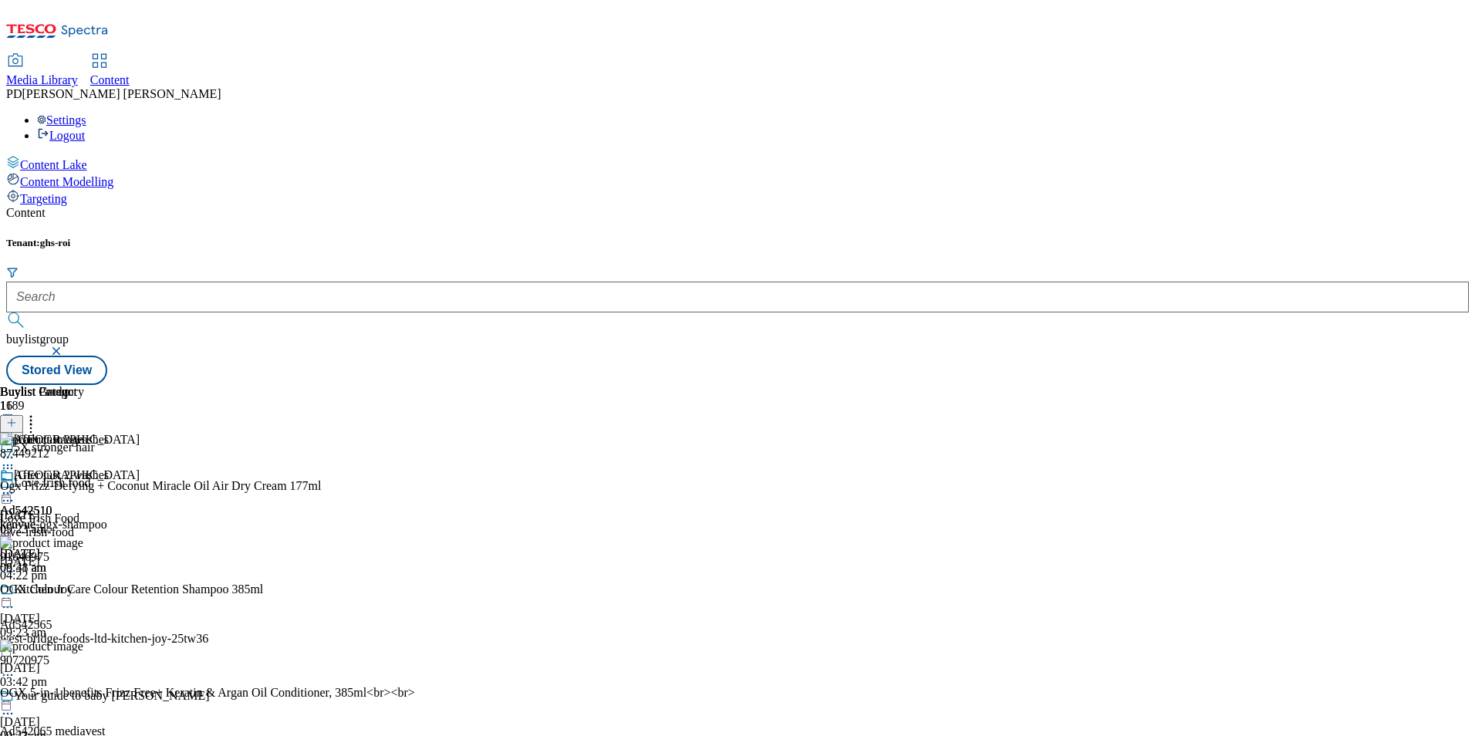
scroll to position [0, 0]
click at [17, 425] on icon at bounding box center [11, 430] width 11 height 11
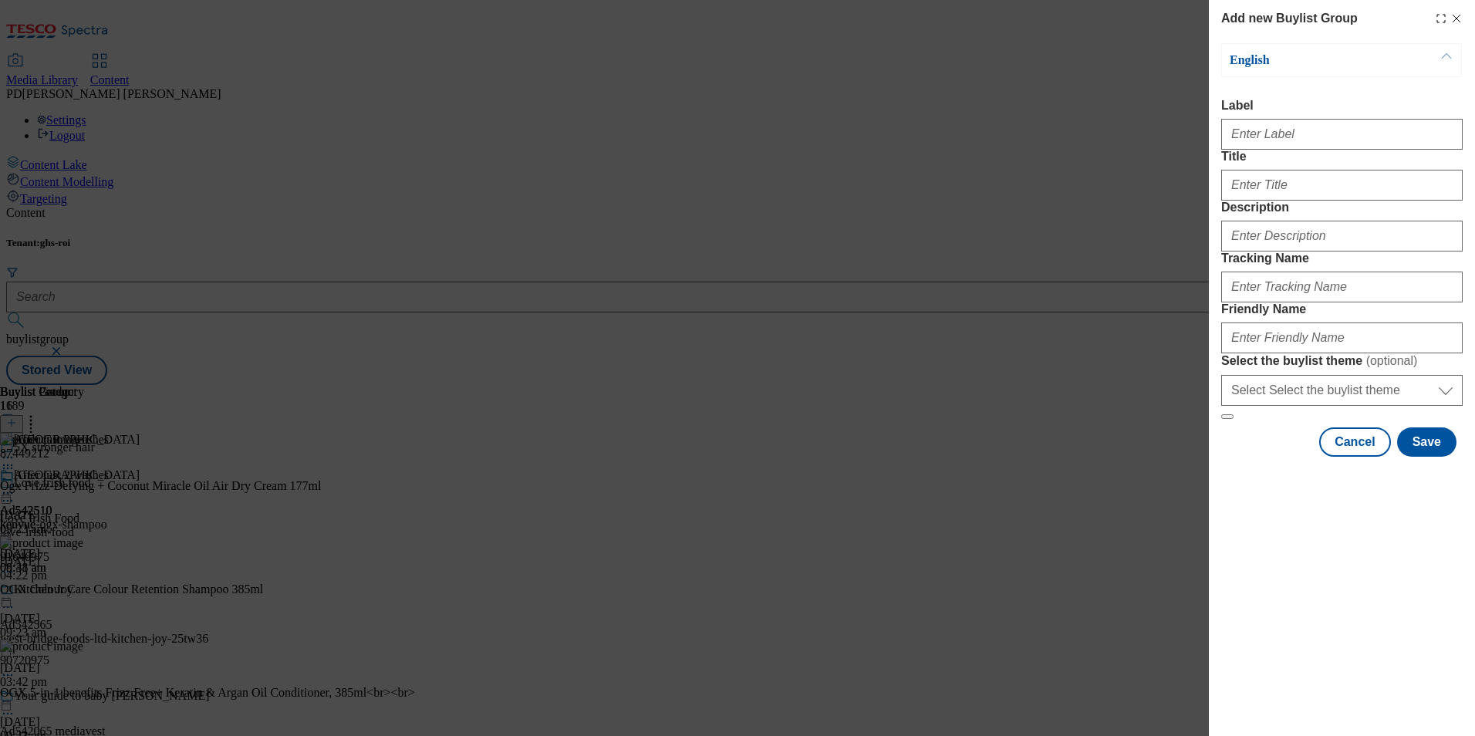
click at [1459, 11] on div "Add new Buylist Group" at bounding box center [1341, 18] width 241 height 19
click at [1460, 16] on icon "Modal" at bounding box center [1456, 18] width 12 height 12
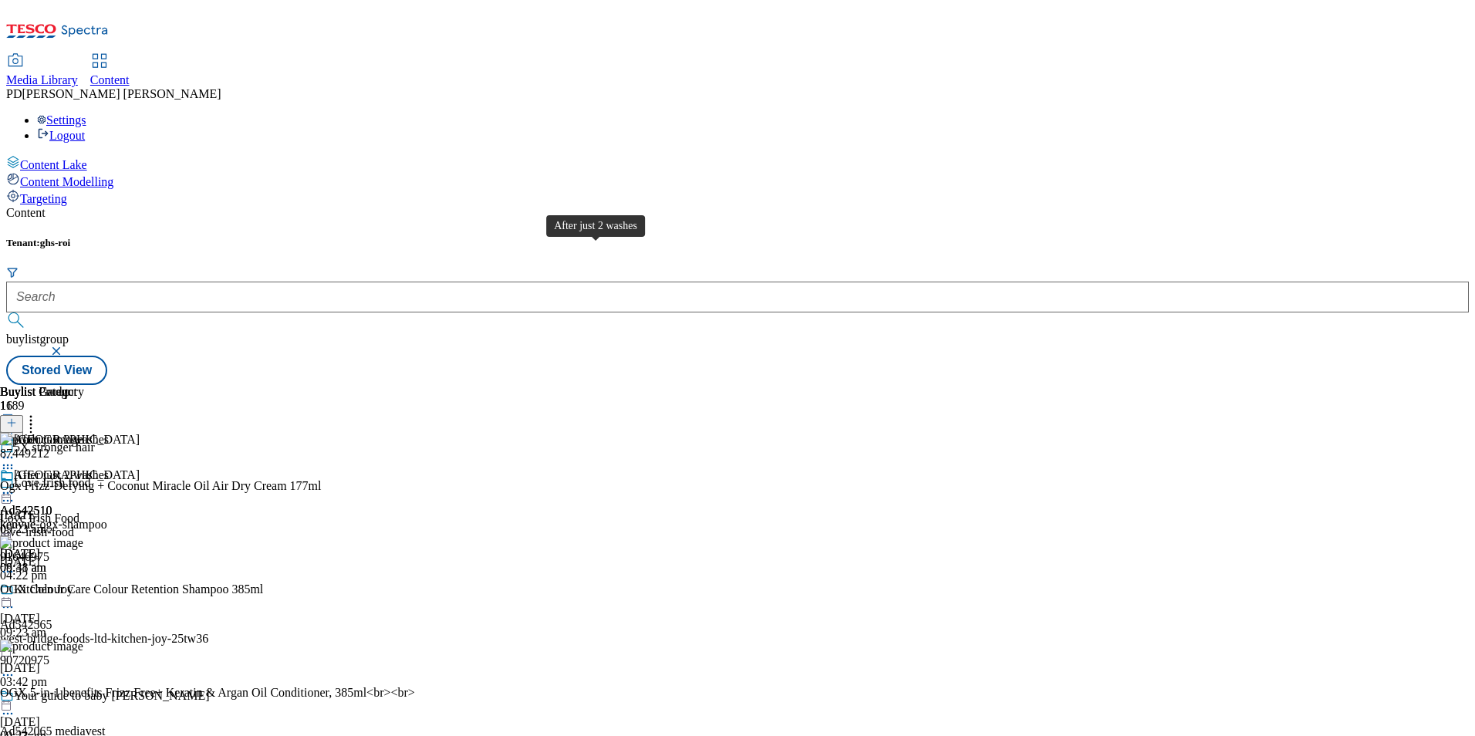
click at [109, 468] on div "After just 2 washes" at bounding box center [61, 475] width 95 height 14
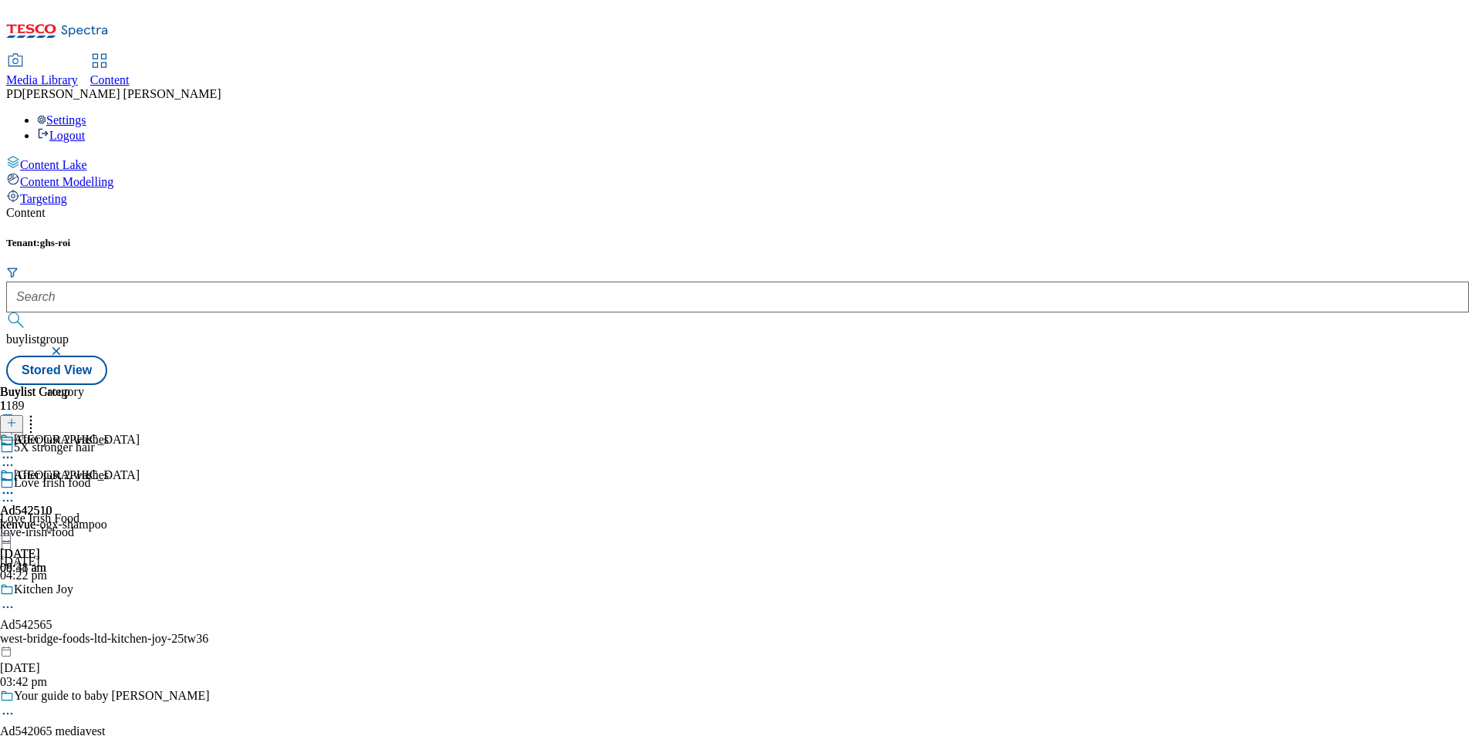
click at [109, 468] on div "After just 2 washes" at bounding box center [61, 475] width 95 height 14
click at [15, 485] on icon at bounding box center [7, 492] width 15 height 15
click at [128, 626] on span "Open Preview Url" at bounding box center [88, 632] width 80 height 12
